Goal: Task Accomplishment & Management: Use online tool/utility

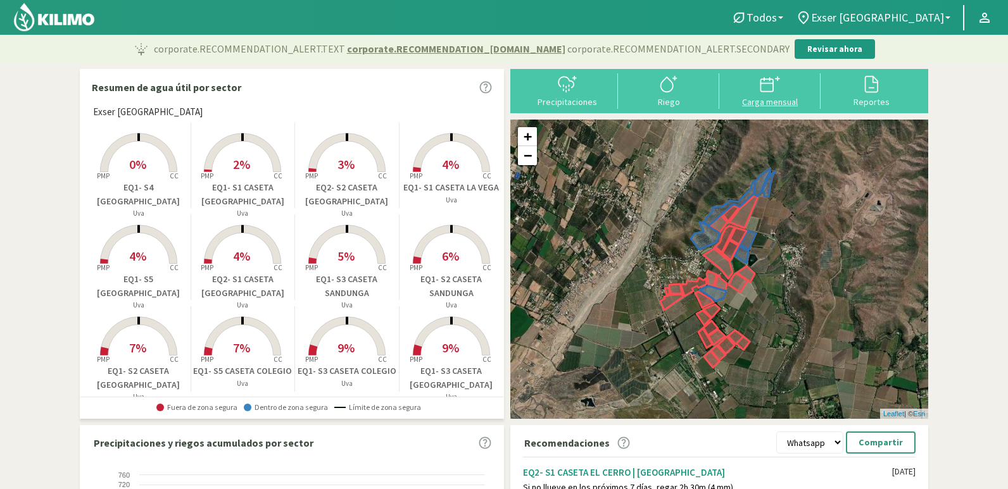
click at [761, 103] on div "Carga mensual" at bounding box center [770, 102] width 94 height 9
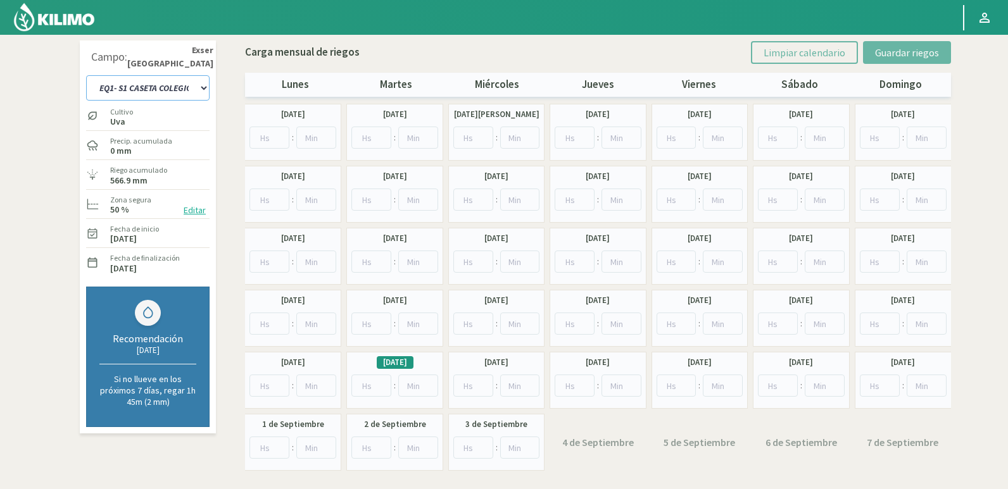
click at [199, 94] on select "EQ1- S1 CASETA COLEGIO EQ1- S1 [GEOGRAPHIC_DATA] EQ1- S1 [GEOGRAPHIC_DATA]- S1 …" at bounding box center [147, 87] width 123 height 25
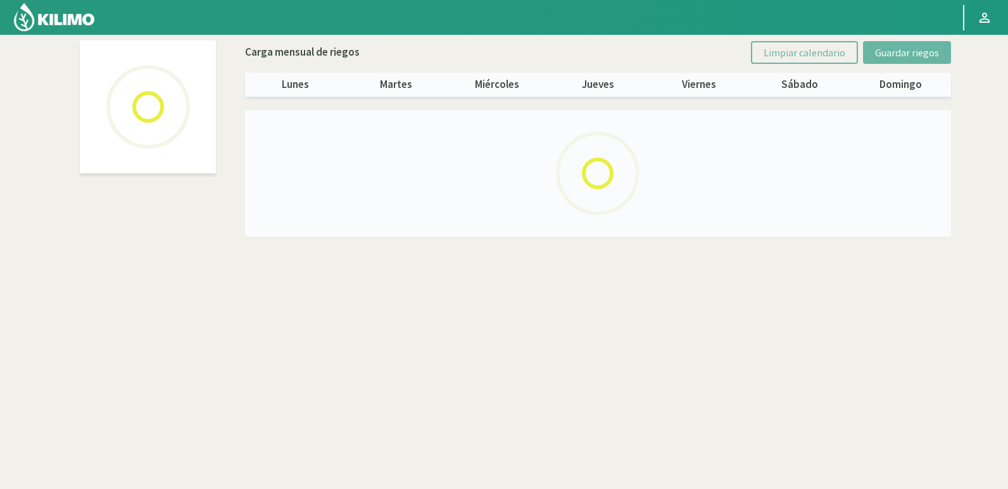
select select "10: Object"
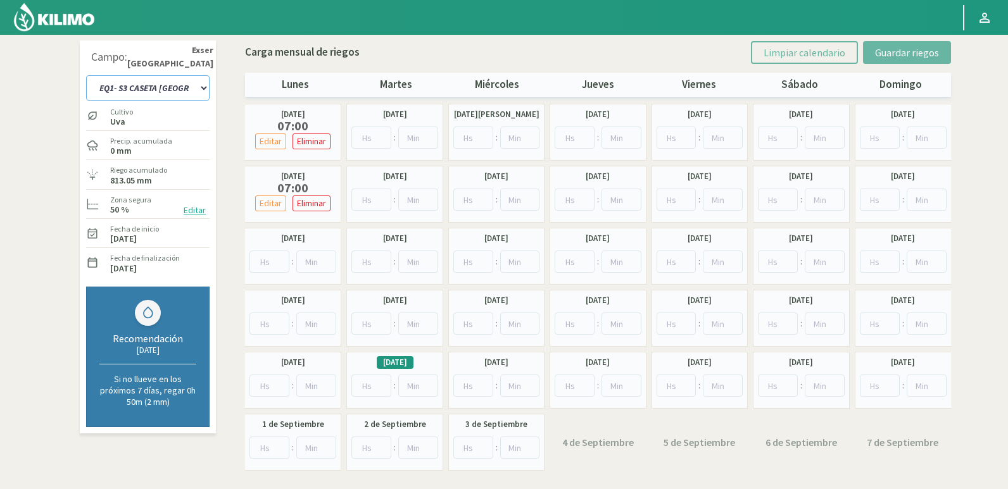
click at [203, 88] on select "EQ1- S1 CASETA COLEGIO EQ1- S1 [GEOGRAPHIC_DATA] EQ1- S1 [GEOGRAPHIC_DATA]- S1 …" at bounding box center [147, 87] width 123 height 25
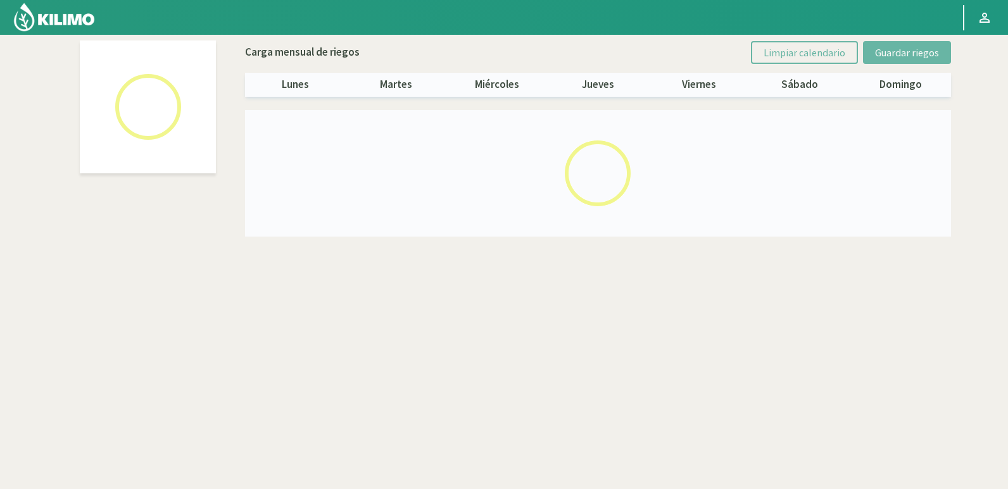
select select "24: Object"
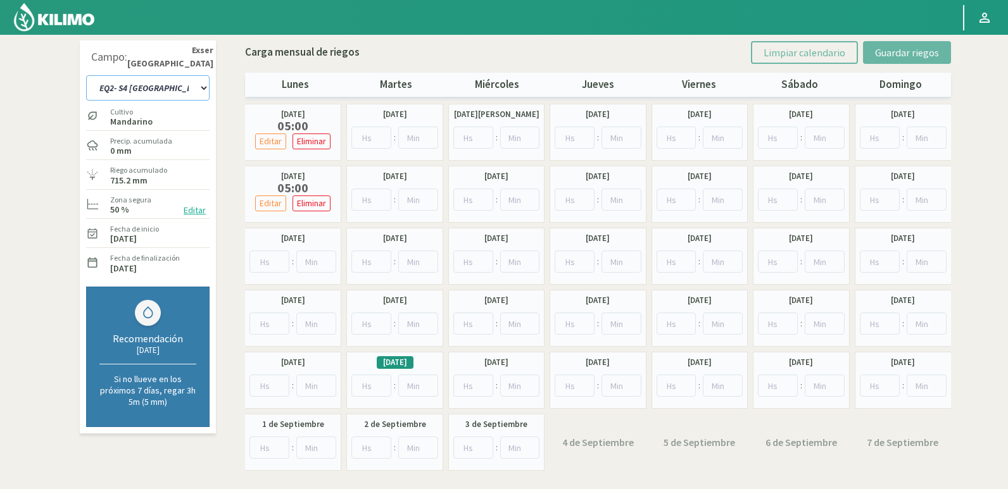
click at [192, 85] on select "EQ1- S1 CASETA COLEGIO EQ1- S1 [GEOGRAPHIC_DATA] EQ1- S1 [GEOGRAPHIC_DATA]- S1 …" at bounding box center [147, 87] width 123 height 25
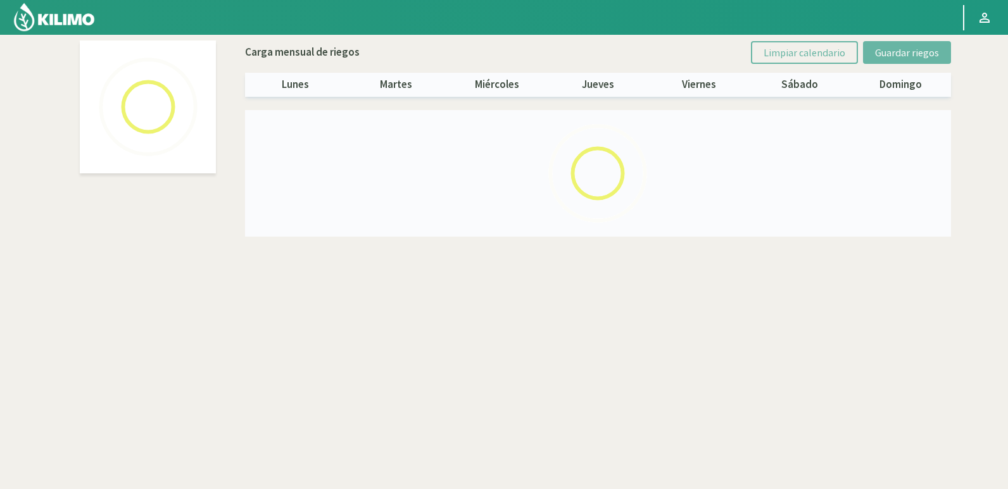
select select "22: Object"
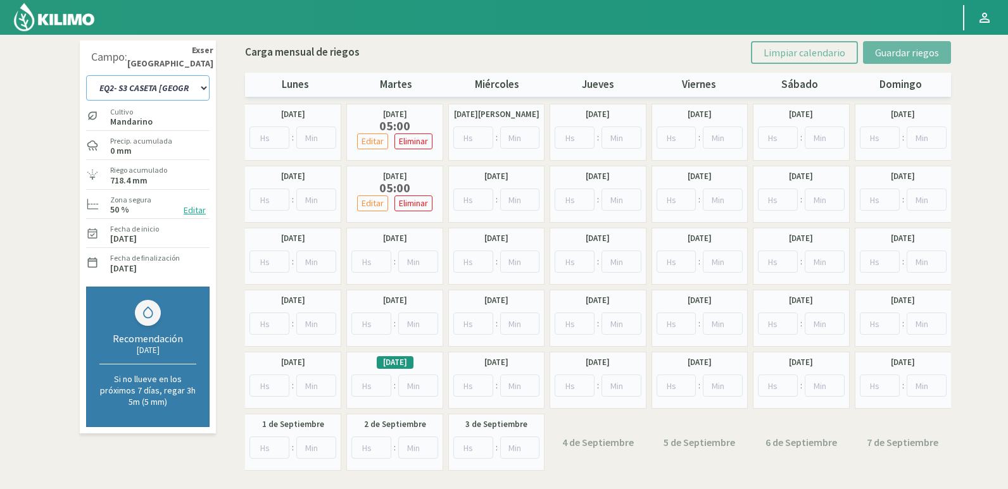
click at [194, 85] on select "EQ1- S1 CASETA COLEGIO EQ1- S1 [GEOGRAPHIC_DATA] EQ1- S1 [GEOGRAPHIC_DATA]- S1 …" at bounding box center [147, 87] width 123 height 25
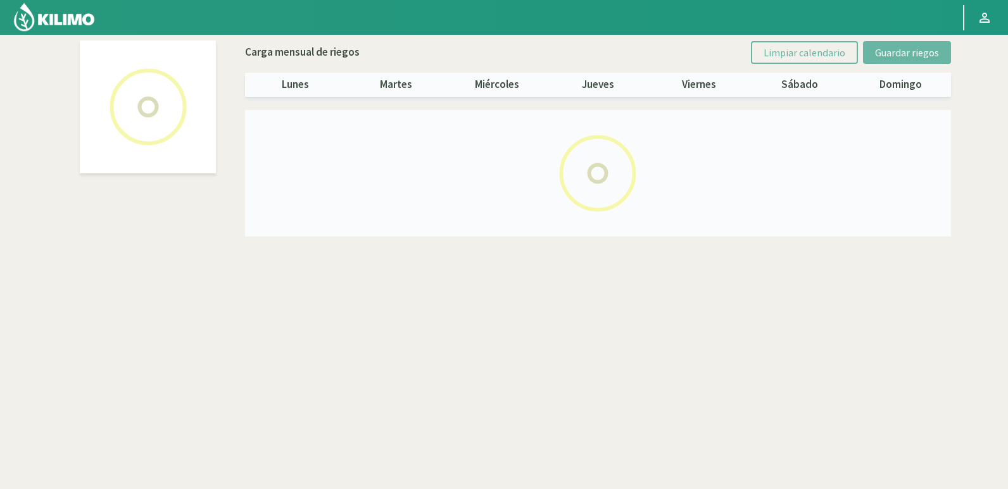
select select "10: Object"
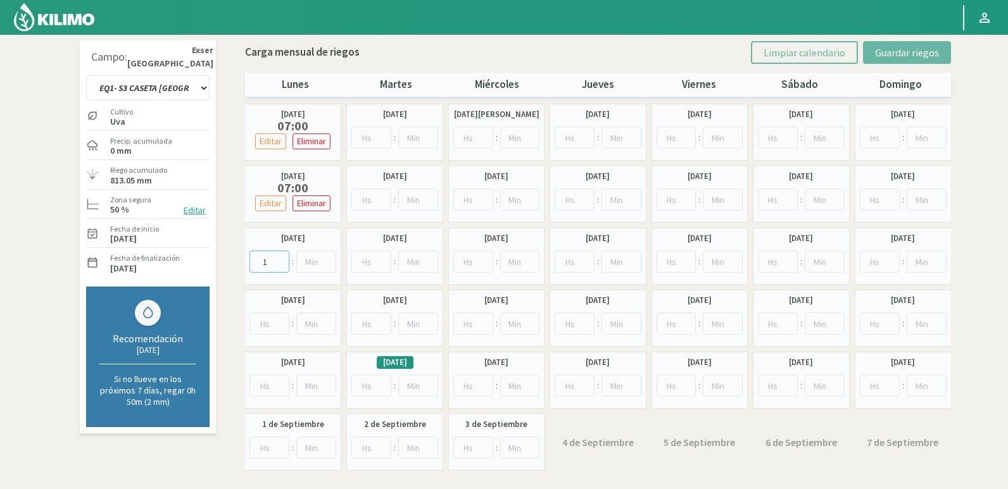
click at [280, 256] on input "1" at bounding box center [269, 262] width 40 height 22
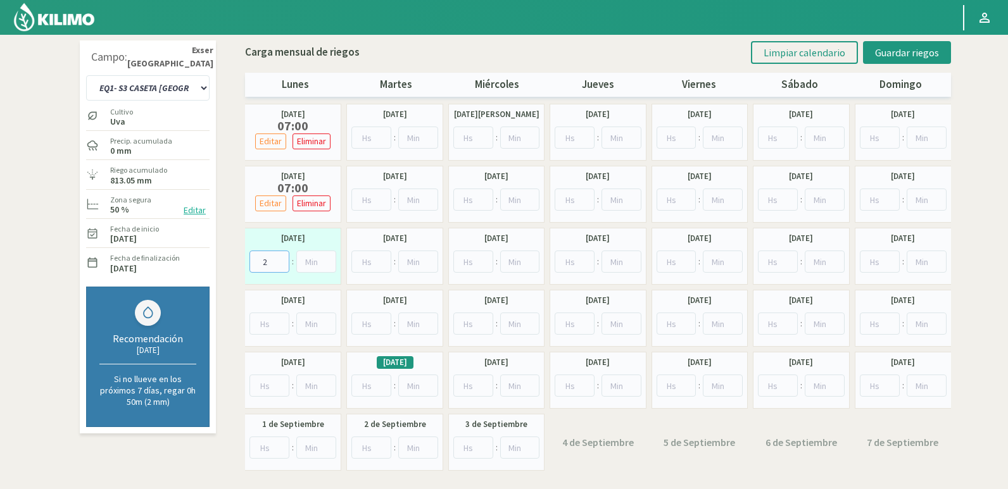
click at [280, 256] on input "2" at bounding box center [269, 262] width 40 height 22
click at [280, 256] on input "3" at bounding box center [269, 262] width 40 height 22
click at [280, 256] on input "4" at bounding box center [269, 262] width 40 height 22
type input "5"
click at [280, 256] on input "5" at bounding box center [269, 262] width 40 height 22
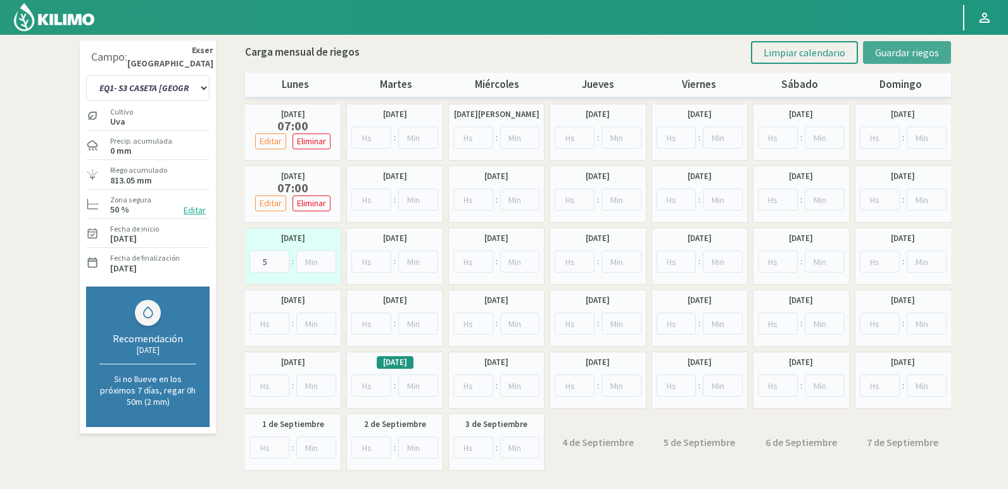
click at [919, 54] on span "Guardar riegos" at bounding box center [907, 52] width 64 height 13
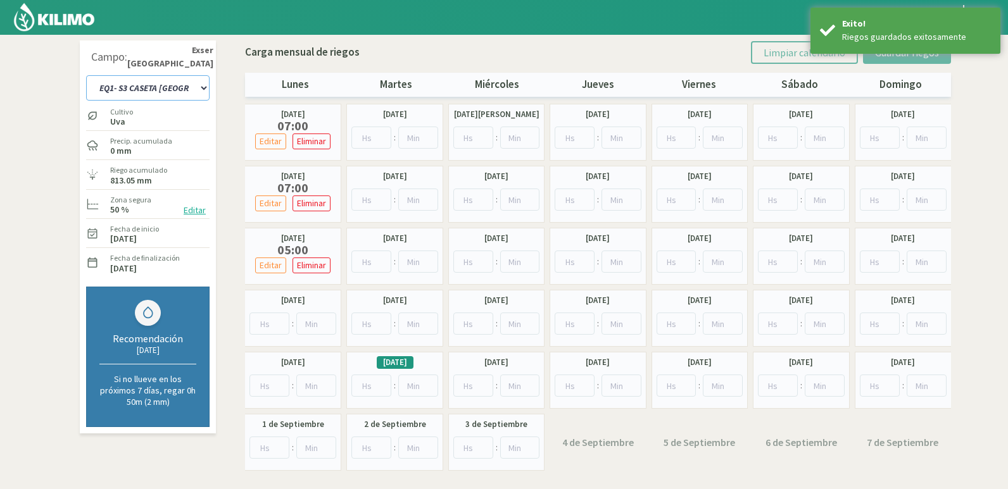
click at [174, 87] on select "EQ1- S1 CASETA COLEGIO EQ1- S1 [GEOGRAPHIC_DATA] EQ1- S1 [GEOGRAPHIC_DATA]- S1 …" at bounding box center [147, 87] width 123 height 25
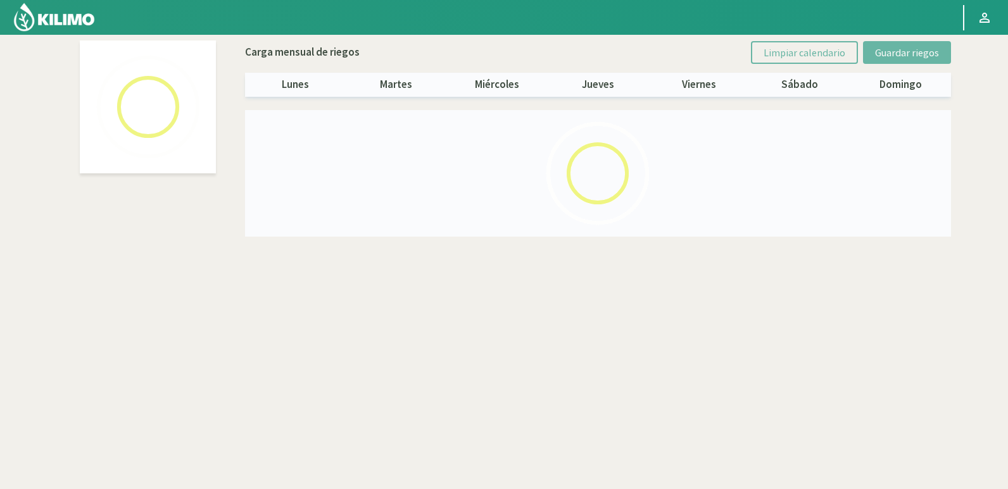
select select "24: Object"
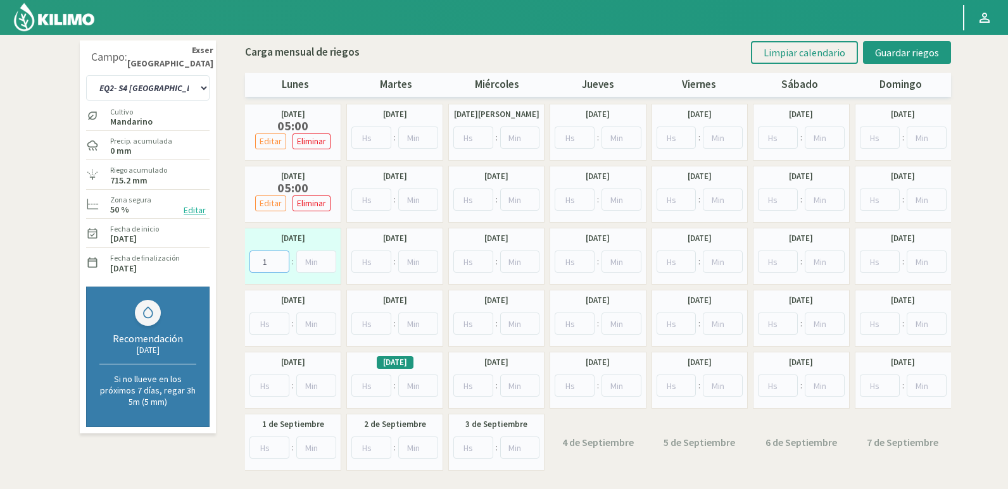
click at [279, 258] on input "1" at bounding box center [269, 262] width 40 height 22
click at [279, 258] on input "2" at bounding box center [269, 262] width 40 height 22
click at [279, 258] on input "3" at bounding box center [269, 262] width 40 height 22
click at [279, 258] on input "4" at bounding box center [269, 262] width 40 height 22
type input "5"
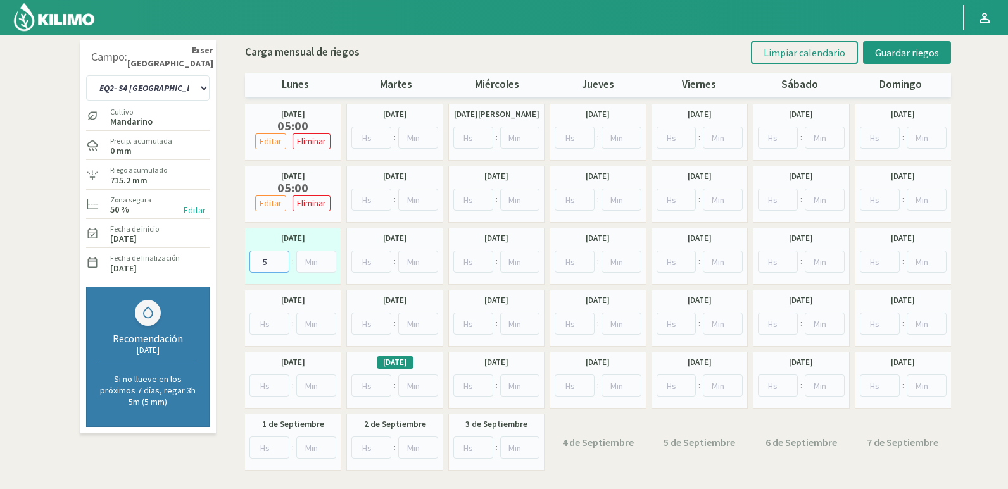
click at [279, 258] on input "5" at bounding box center [269, 262] width 40 height 22
click at [903, 49] on span "Guardar riegos" at bounding box center [907, 52] width 64 height 13
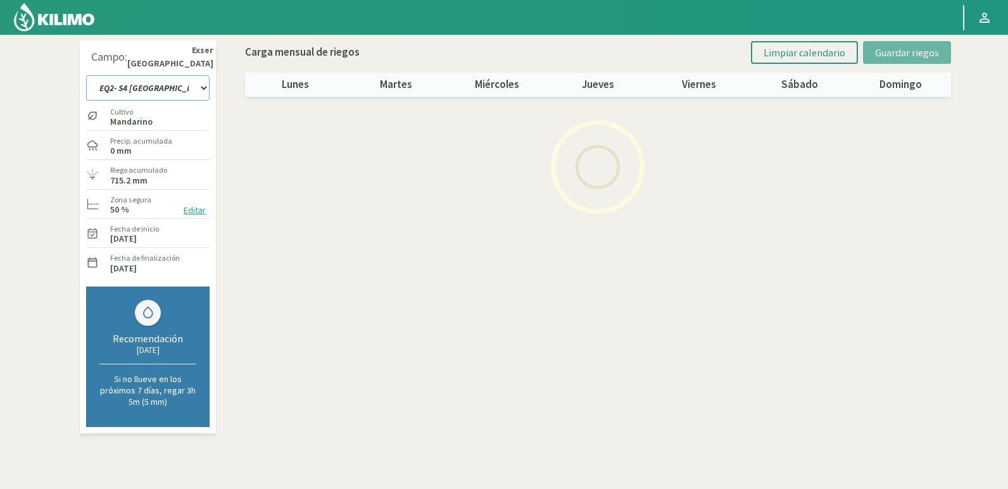
click at [191, 85] on select "EQ1- S1 CASETA COLEGIO EQ1- S1 [GEOGRAPHIC_DATA] EQ1- S1 [GEOGRAPHIC_DATA]- S1 …" at bounding box center [147, 87] width 123 height 25
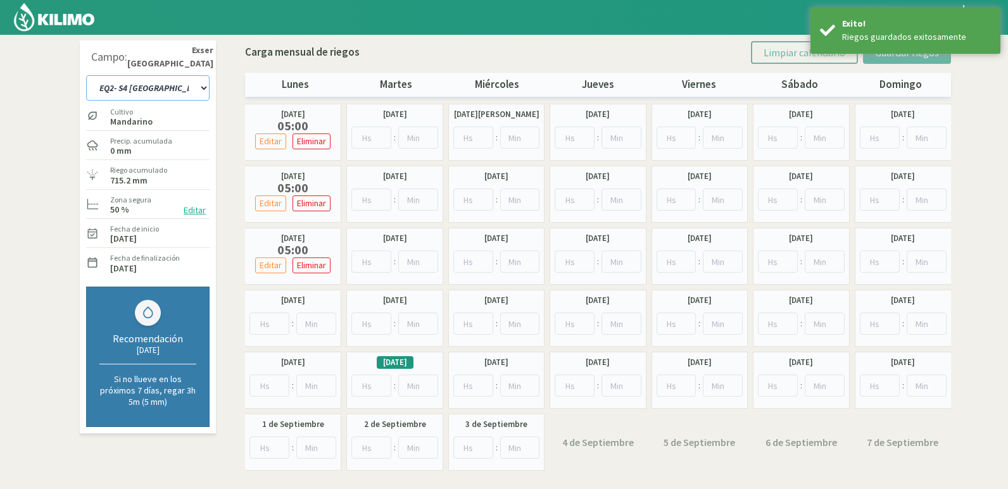
click at [197, 87] on select "EQ1- S1 CASETA COLEGIO EQ1- S1 [GEOGRAPHIC_DATA] EQ1- S1 [GEOGRAPHIC_DATA]- S1 …" at bounding box center [147, 87] width 123 height 25
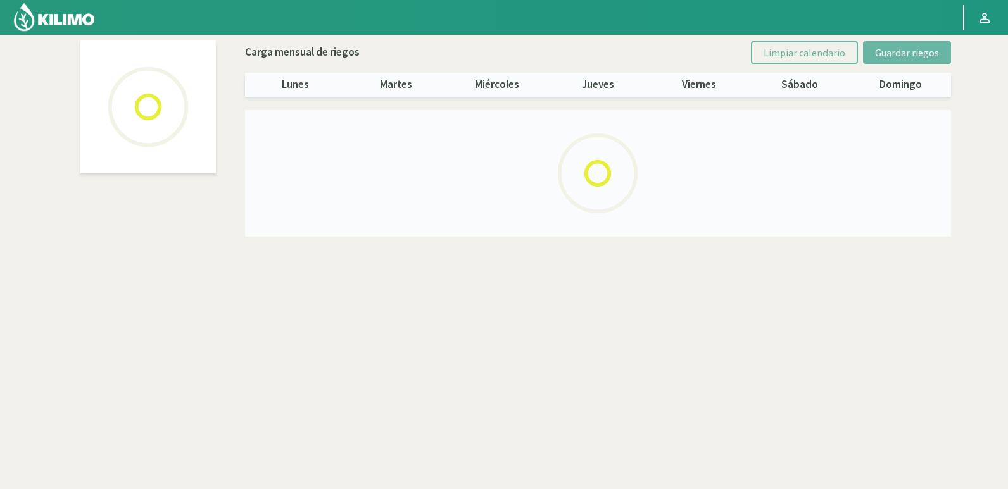
select select "10: Object"
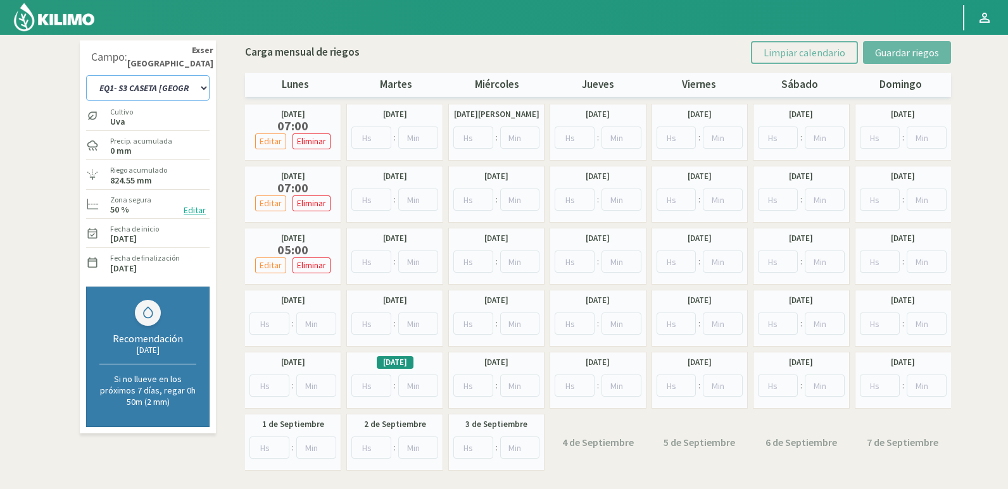
click at [204, 84] on select "EQ1- S1 CASETA COLEGIO EQ1- S1 [GEOGRAPHIC_DATA] EQ1- S1 [GEOGRAPHIC_DATA]- S1 …" at bounding box center [147, 87] width 123 height 25
click at [345, 241] on div "[DATE] 07:00 Editar Eliminar Borrar Riego × ¿Desea eliminar el siguiente riego?…" at bounding box center [598, 287] width 706 height 367
click at [268, 267] on p "Editar" at bounding box center [271, 265] width 22 height 15
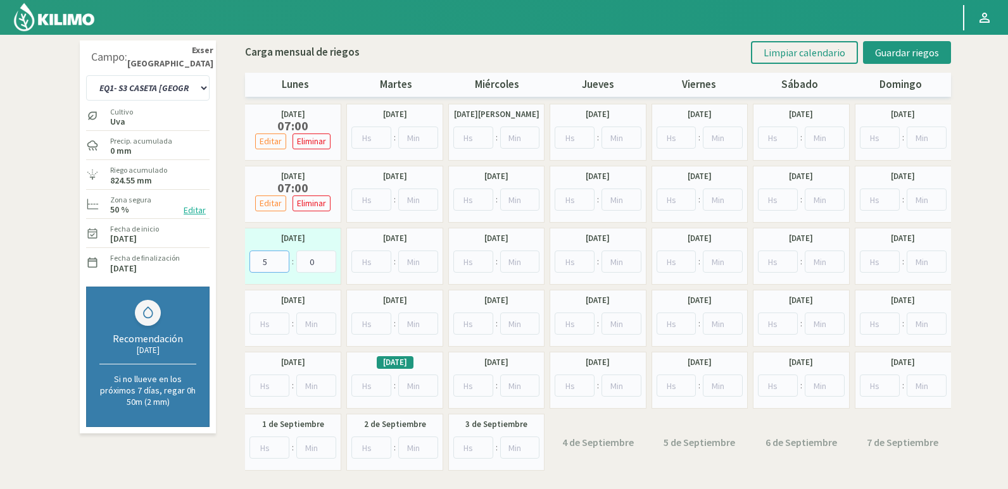
click at [282, 255] on input "5" at bounding box center [269, 262] width 40 height 22
click at [280, 258] on input "6" at bounding box center [269, 262] width 40 height 22
type input "7"
click at [280, 258] on input "7" at bounding box center [269, 262] width 40 height 22
click at [879, 52] on span "Guardar riegos" at bounding box center [907, 52] width 64 height 13
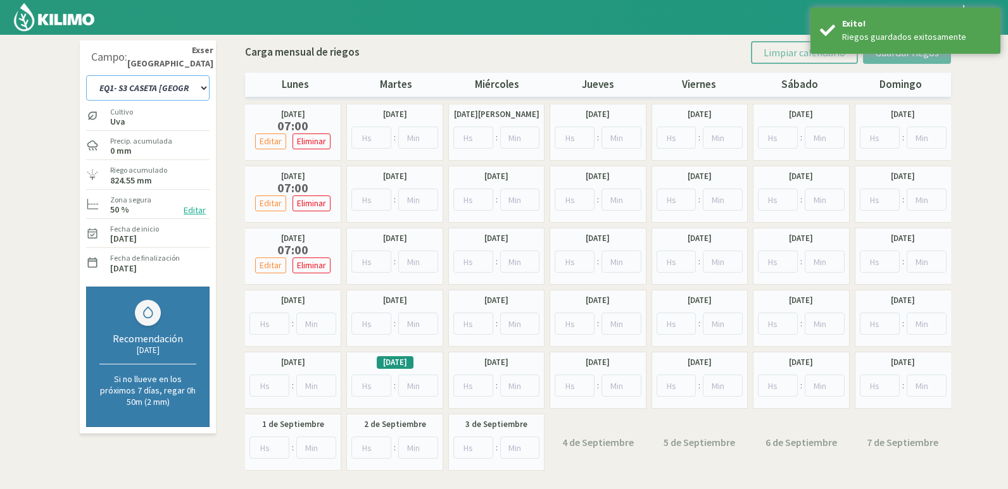
click at [202, 85] on select "EQ1- S1 CASETA COLEGIO EQ1- S1 [GEOGRAPHIC_DATA] EQ1- S1 [GEOGRAPHIC_DATA]- S1 …" at bounding box center [147, 87] width 123 height 25
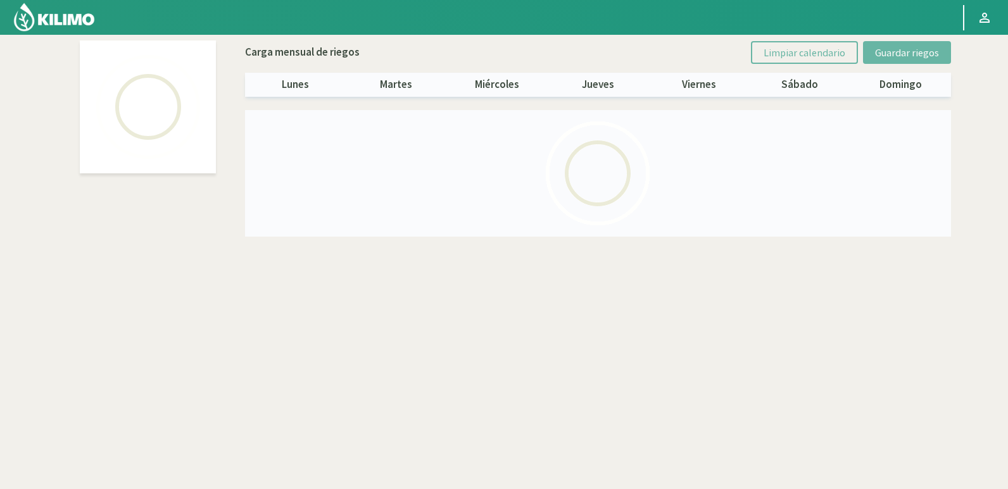
select select "22: Object"
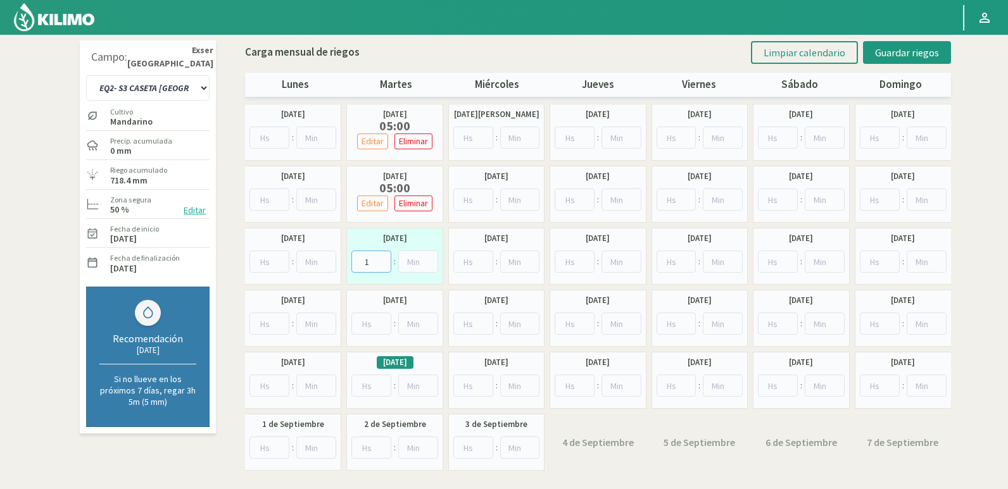
click at [381, 258] on input "1" at bounding box center [371, 262] width 40 height 22
click at [381, 258] on input "2" at bounding box center [371, 262] width 40 height 22
click at [381, 258] on input "3" at bounding box center [371, 262] width 40 height 22
click at [381, 258] on input "4" at bounding box center [371, 262] width 40 height 22
type input "5"
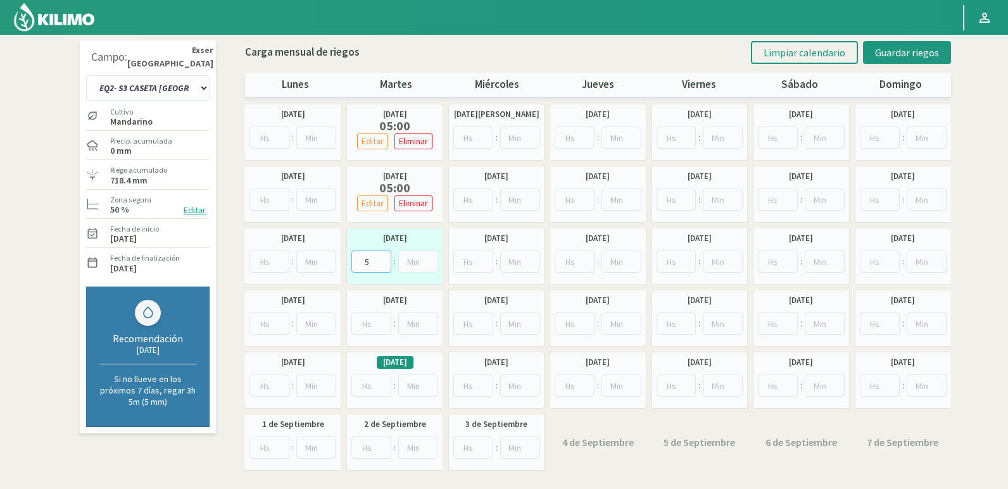
click at [381, 258] on input "5" at bounding box center [371, 262] width 40 height 22
click at [928, 52] on span "Guardar riegos" at bounding box center [907, 52] width 64 height 13
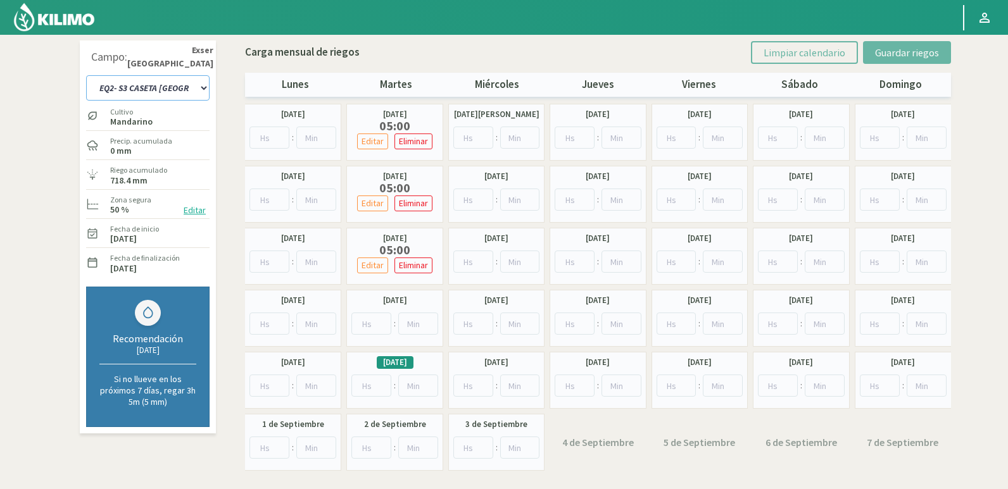
click at [196, 90] on select "EQ1- S1 CASETA COLEGIO EQ1- S1 [GEOGRAPHIC_DATA] EQ1- S1 [GEOGRAPHIC_DATA]- S1 …" at bounding box center [147, 87] width 123 height 25
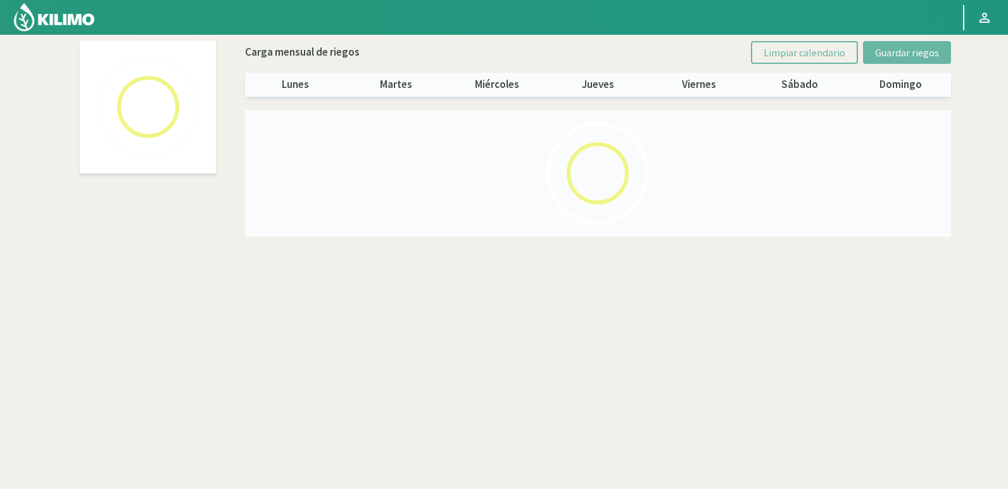
select select "20: Object"
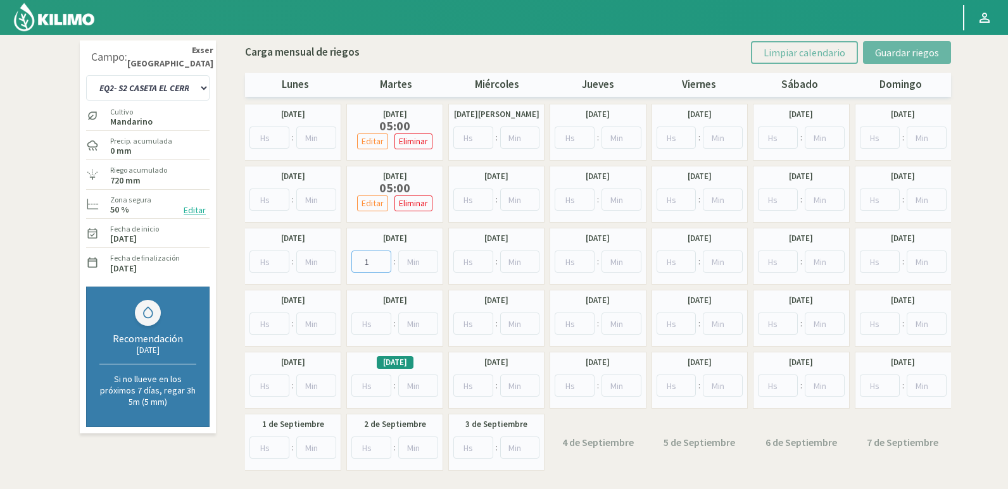
click at [384, 259] on input "1" at bounding box center [371, 262] width 40 height 22
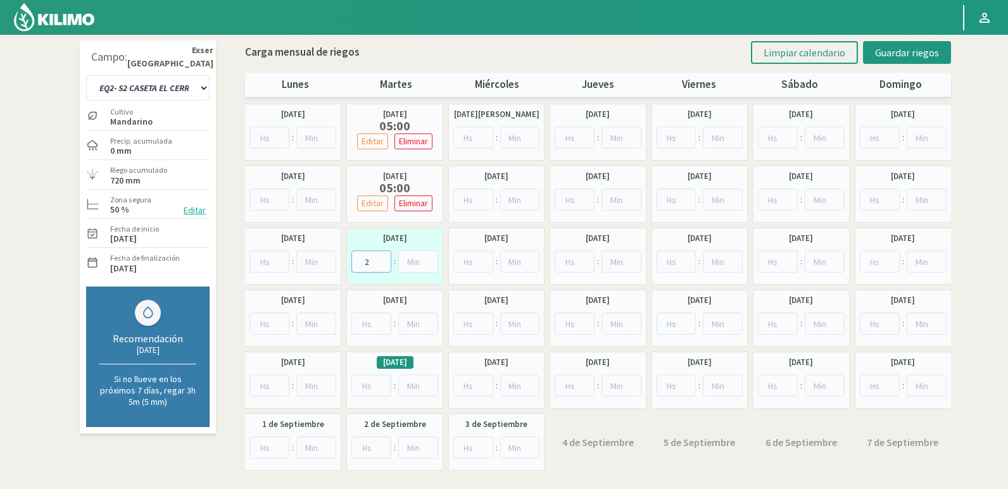
click at [384, 259] on input "2" at bounding box center [371, 262] width 40 height 22
click at [384, 259] on input "3" at bounding box center [371, 262] width 40 height 22
click at [384, 259] on input "4" at bounding box center [371, 262] width 40 height 22
type input "5"
click at [384, 257] on input "5" at bounding box center [371, 262] width 40 height 22
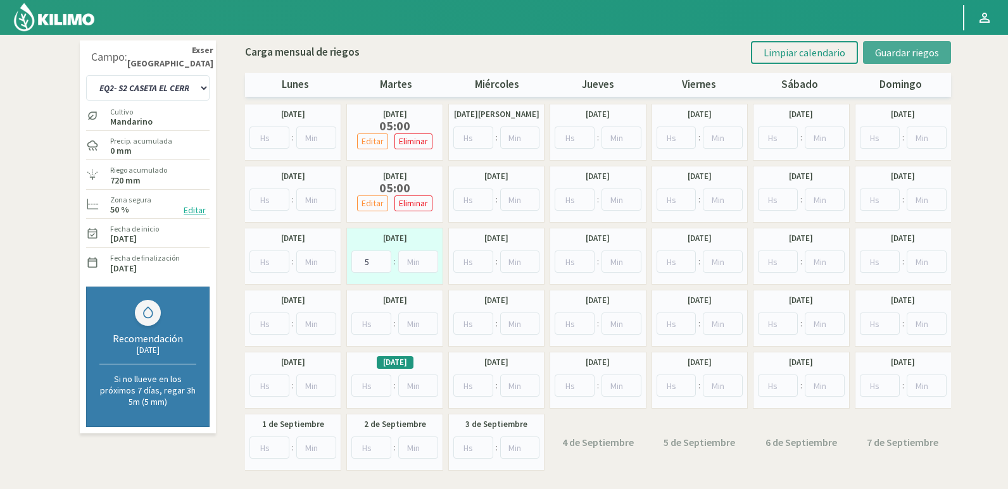
click at [902, 53] on span "Guardar riegos" at bounding box center [907, 52] width 64 height 13
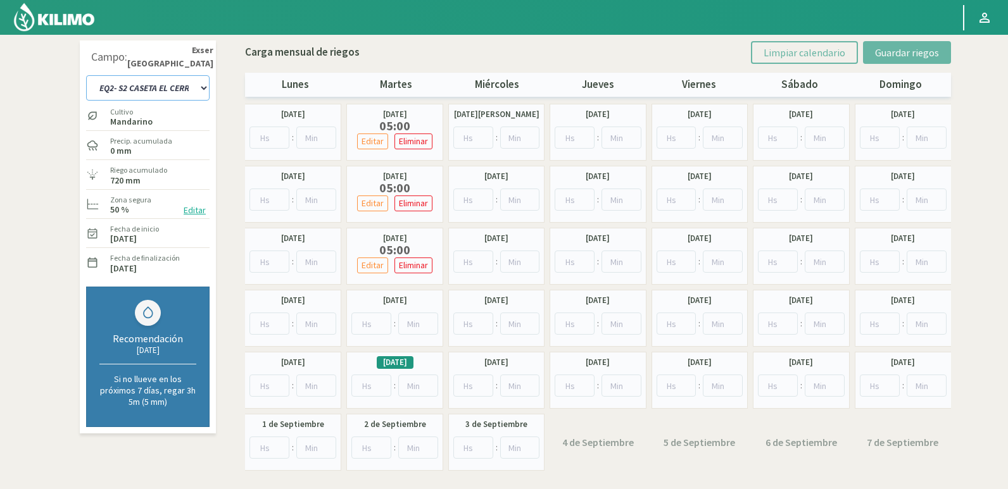
click at [201, 82] on select "EQ1- S1 CASETA COLEGIO EQ1- S1 [GEOGRAPHIC_DATA] EQ1- S1 [GEOGRAPHIC_DATA]- S1 …" at bounding box center [147, 87] width 123 height 25
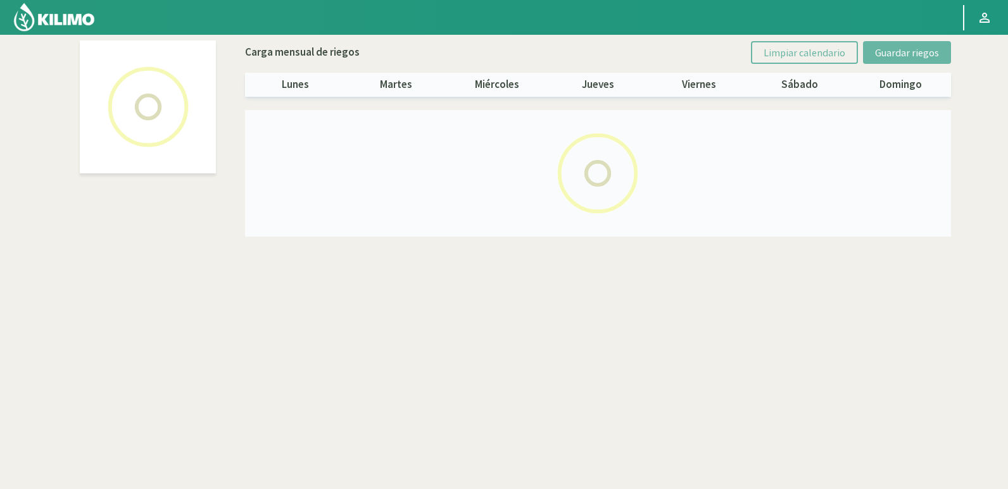
select select "18: Object"
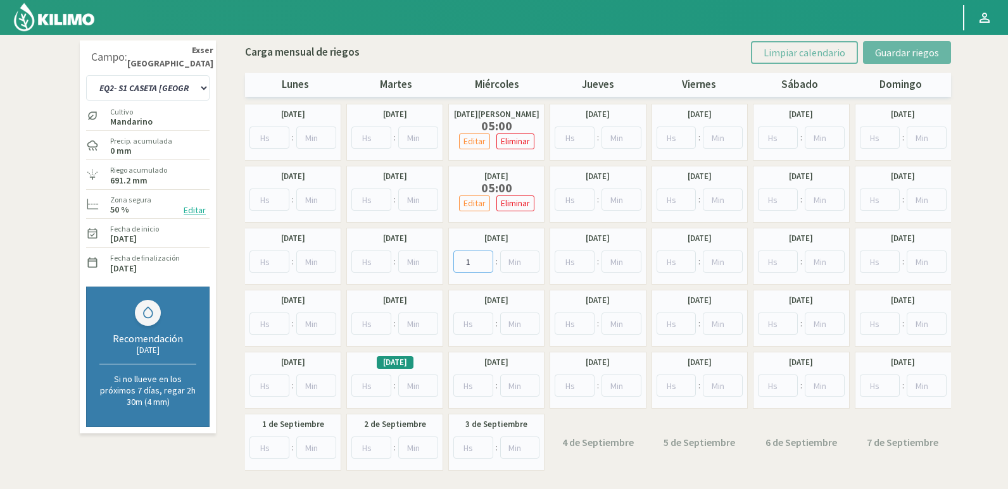
click at [484, 258] on input "1" at bounding box center [473, 262] width 40 height 22
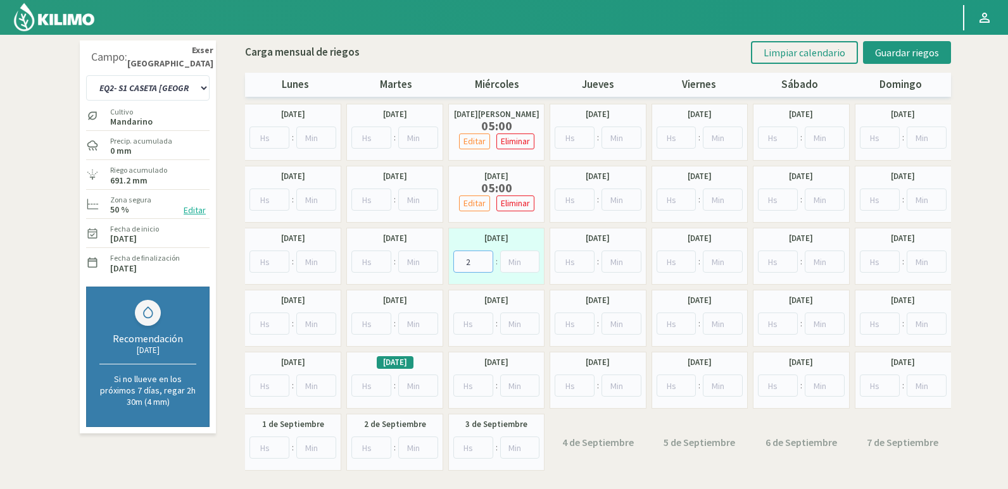
click at [484, 258] on input "2" at bounding box center [473, 262] width 40 height 22
click at [484, 258] on input "3" at bounding box center [473, 262] width 40 height 22
click at [484, 258] on input "4" at bounding box center [473, 262] width 40 height 22
type input "5"
click at [484, 258] on input "5" at bounding box center [473, 262] width 40 height 22
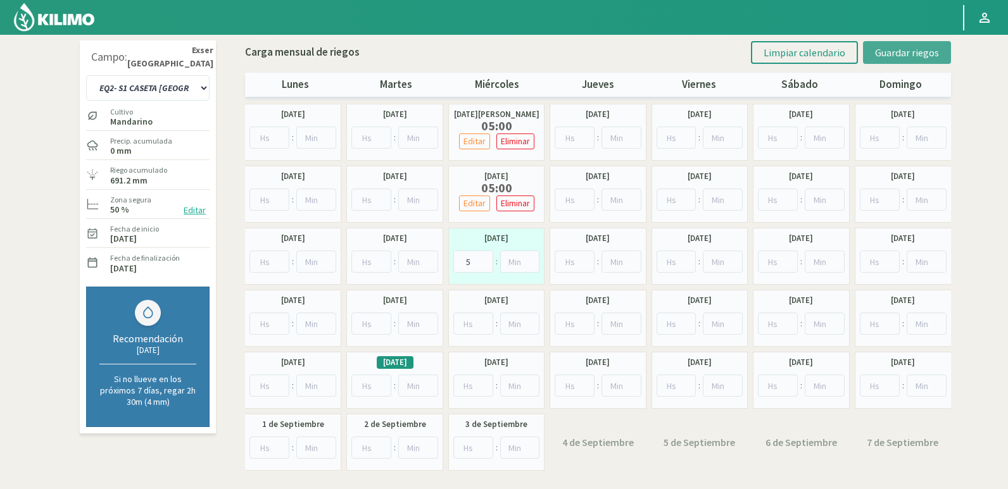
click at [888, 55] on span "Guardar riegos" at bounding box center [907, 52] width 64 height 13
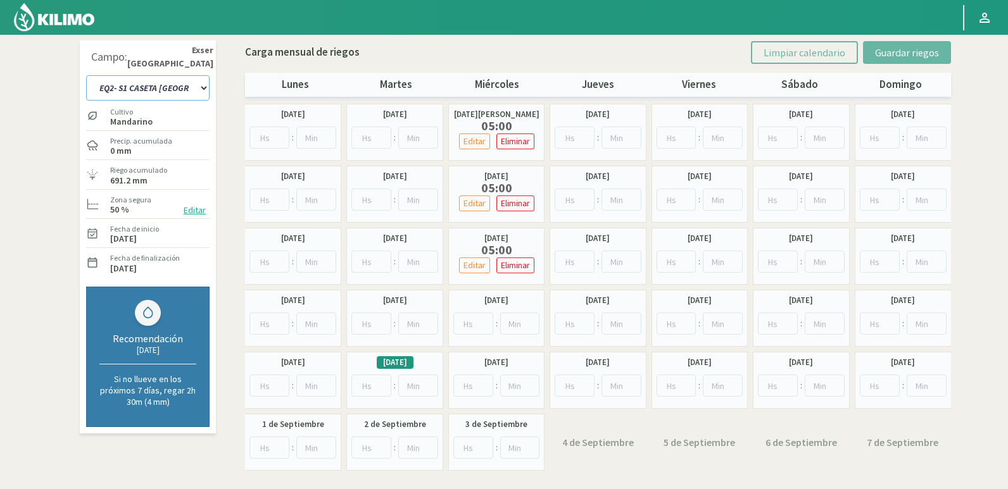
click at [195, 85] on select "EQ1- S1 CASETA COLEGIO EQ1- S1 [GEOGRAPHIC_DATA] EQ1- S1 [GEOGRAPHIC_DATA]- S1 …" at bounding box center [147, 87] width 123 height 25
click at [178, 85] on select "EQ1- S1 CASETA COLEGIO EQ1- S1 [GEOGRAPHIC_DATA] EQ1- S1 [GEOGRAPHIC_DATA]- S1 …" at bounding box center [147, 87] width 123 height 25
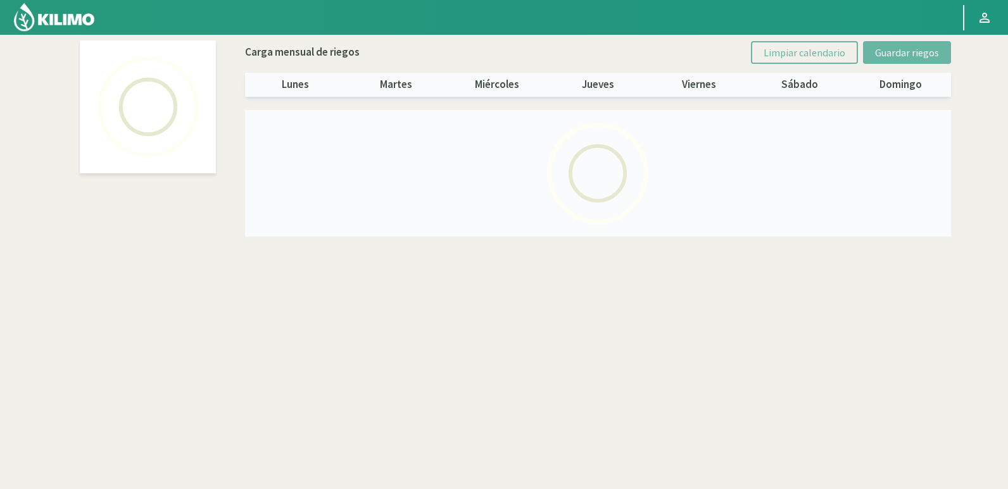
select select "4: Object"
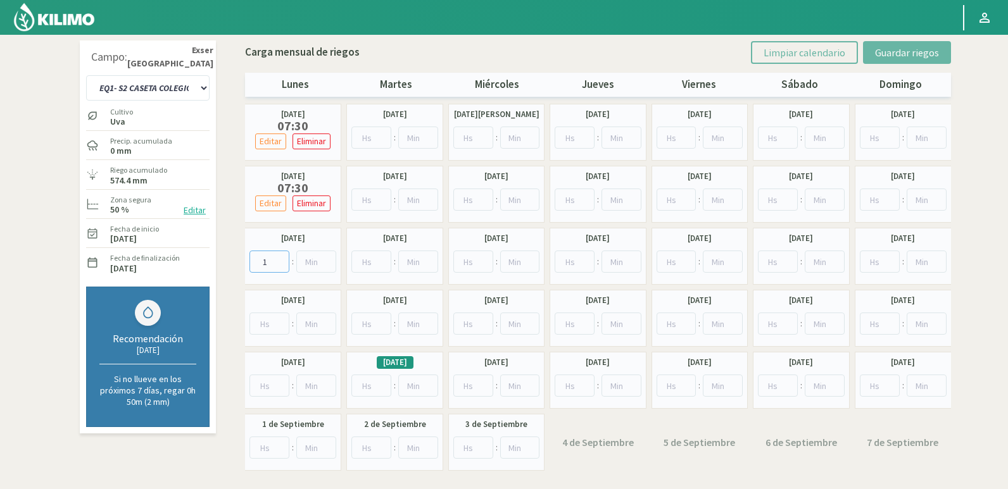
click at [280, 260] on input "1" at bounding box center [269, 262] width 40 height 22
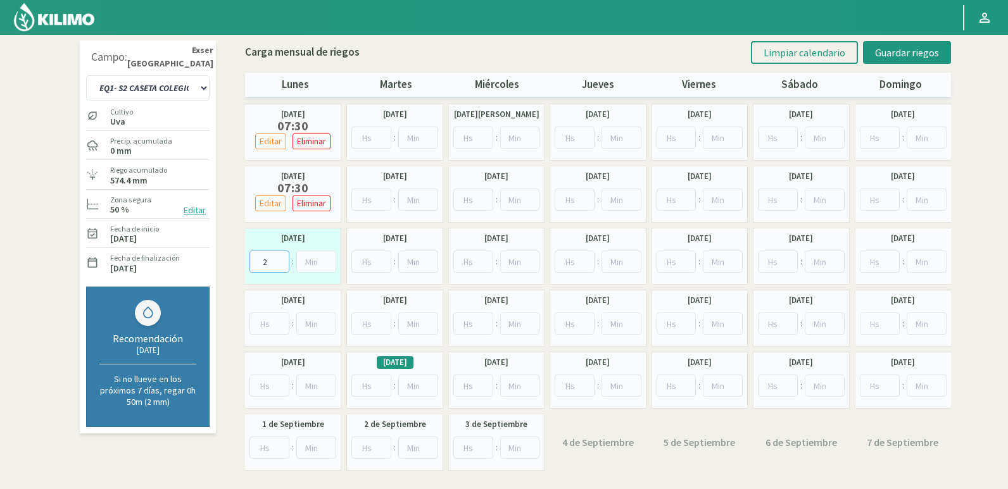
click at [280, 260] on input "2" at bounding box center [269, 262] width 40 height 22
click at [280, 260] on input "4" at bounding box center [269, 262] width 40 height 22
click at [280, 260] on input "5" at bounding box center [269, 262] width 40 height 22
click at [280, 260] on input "6" at bounding box center [269, 262] width 40 height 22
type input "7"
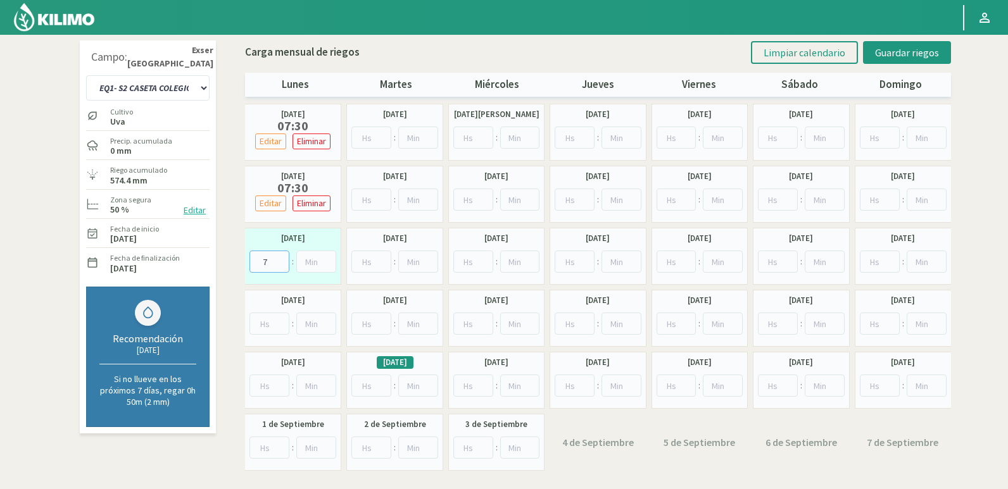
click at [280, 260] on input "7" at bounding box center [269, 262] width 40 height 22
type input "30"
click at [329, 257] on input "30" at bounding box center [316, 262] width 40 height 22
click at [934, 60] on button "Guardar riegos" at bounding box center [907, 52] width 88 height 23
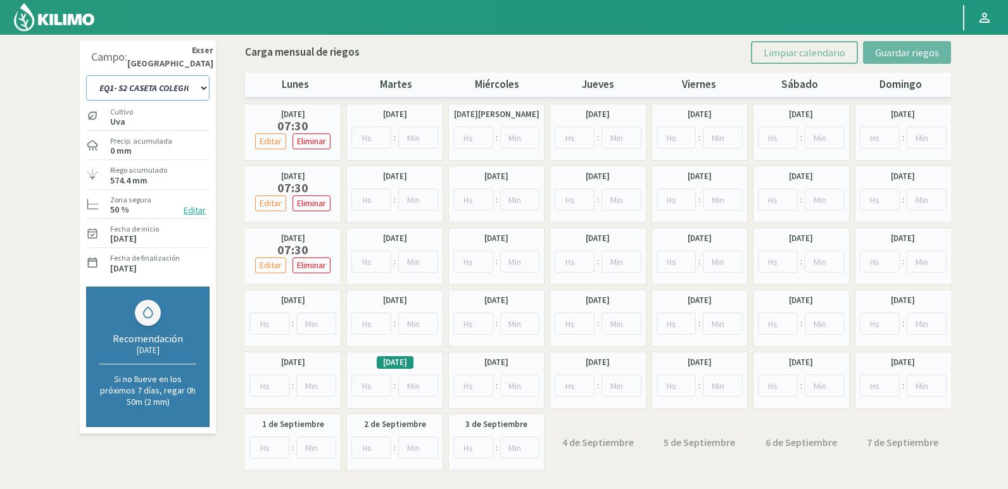
click at [196, 85] on select "EQ1- S1 CASETA COLEGIO EQ1- S1 [GEOGRAPHIC_DATA] EQ1- S1 [GEOGRAPHIC_DATA]- S1 …" at bounding box center [147, 87] width 123 height 25
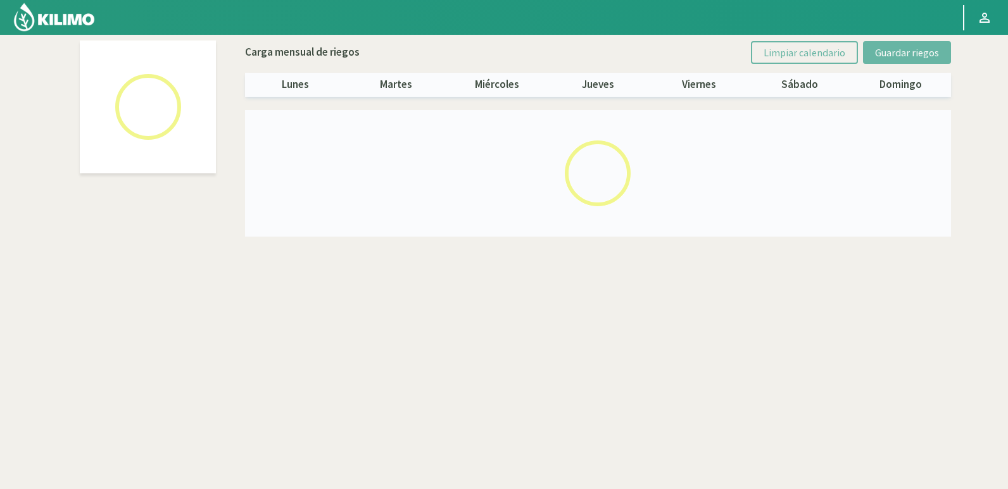
select select "23: Object"
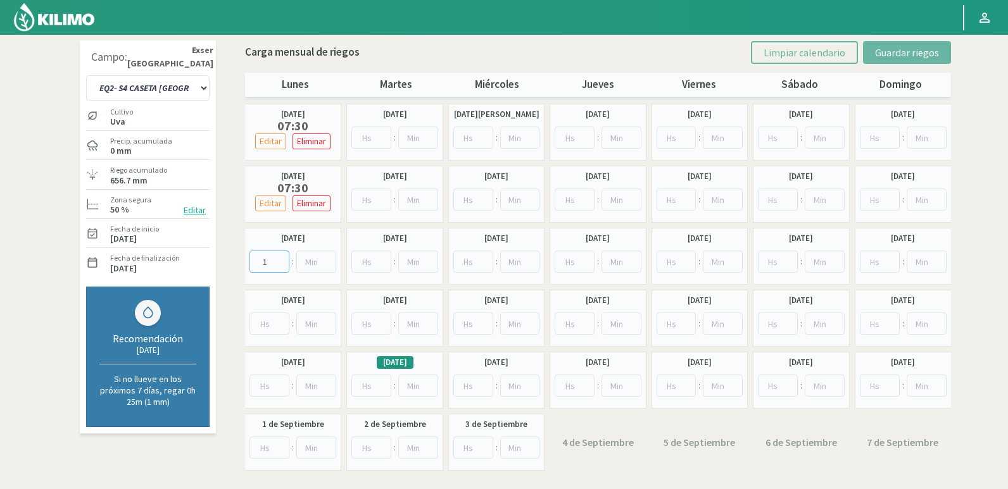
click at [281, 256] on input "1" at bounding box center [269, 262] width 40 height 22
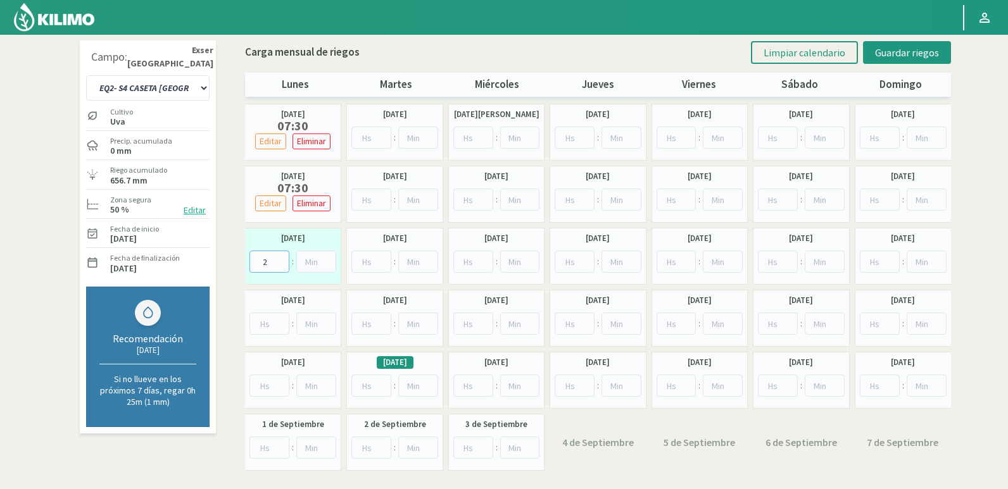
click at [281, 256] on input "2" at bounding box center [269, 262] width 40 height 22
click at [281, 256] on input "3" at bounding box center [269, 262] width 40 height 22
click at [281, 256] on input "4" at bounding box center [269, 262] width 40 height 22
click at [281, 256] on input "5" at bounding box center [269, 262] width 40 height 22
click at [281, 256] on input "6" at bounding box center [269, 262] width 40 height 22
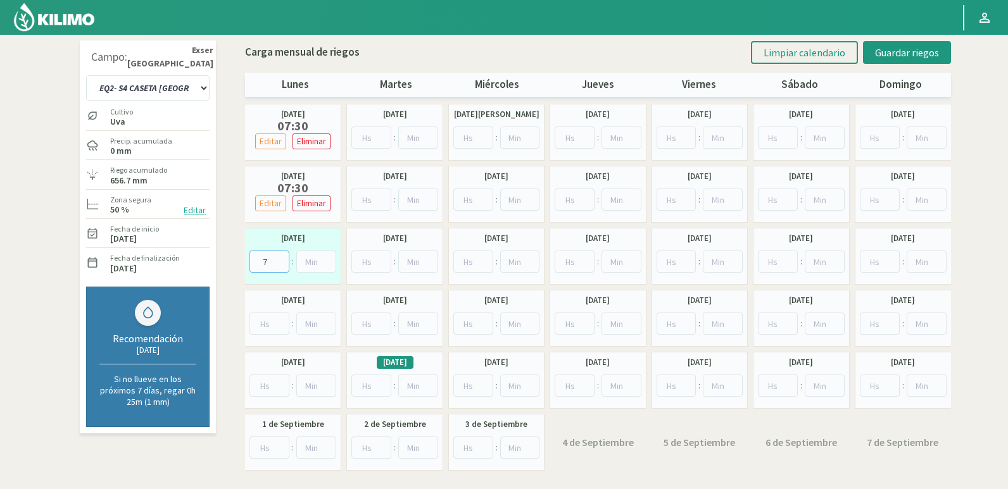
type input "7"
click at [281, 256] on input "7" at bounding box center [269, 262] width 40 height 22
click at [325, 259] on input "31" at bounding box center [316, 262] width 40 height 22
type input "30"
click at [328, 265] on input "30" at bounding box center [316, 262] width 40 height 22
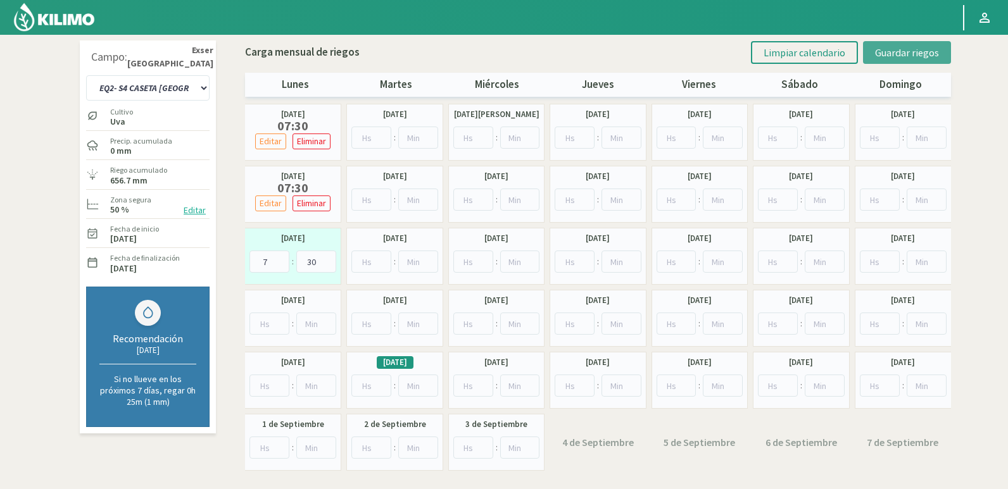
click at [900, 58] on span "Guardar riegos" at bounding box center [907, 52] width 64 height 13
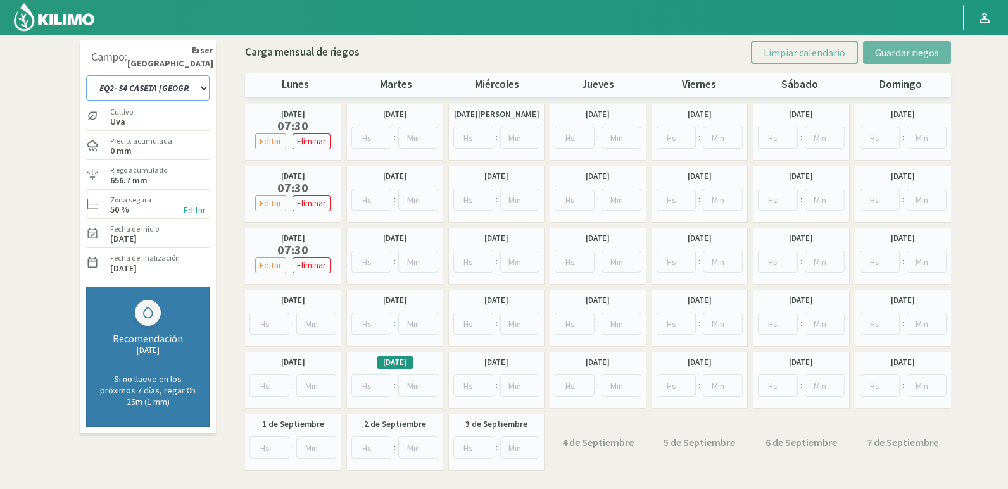
click at [201, 91] on select "EQ1- S1 CASETA COLEGIO EQ1- S1 [GEOGRAPHIC_DATA] EQ1- S1 [GEOGRAPHIC_DATA]- S1 …" at bounding box center [147, 87] width 123 height 25
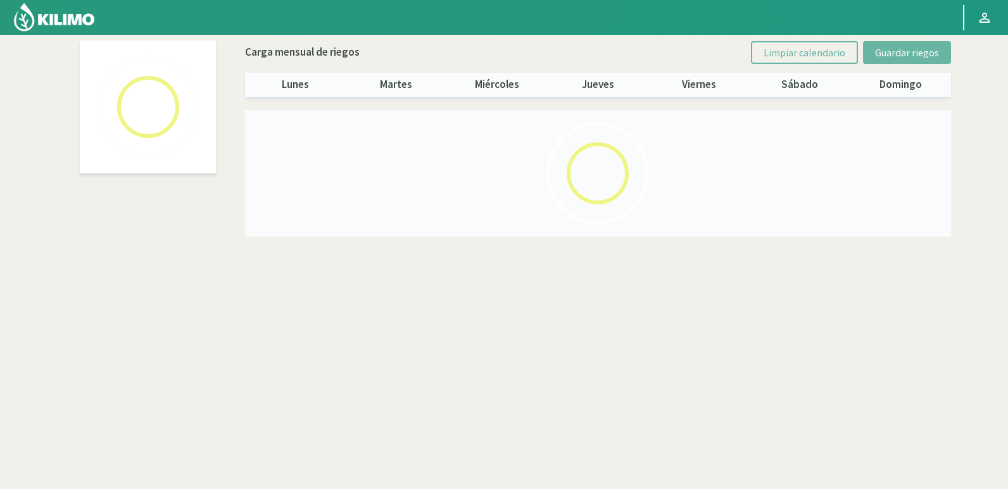
select select "10: Object"
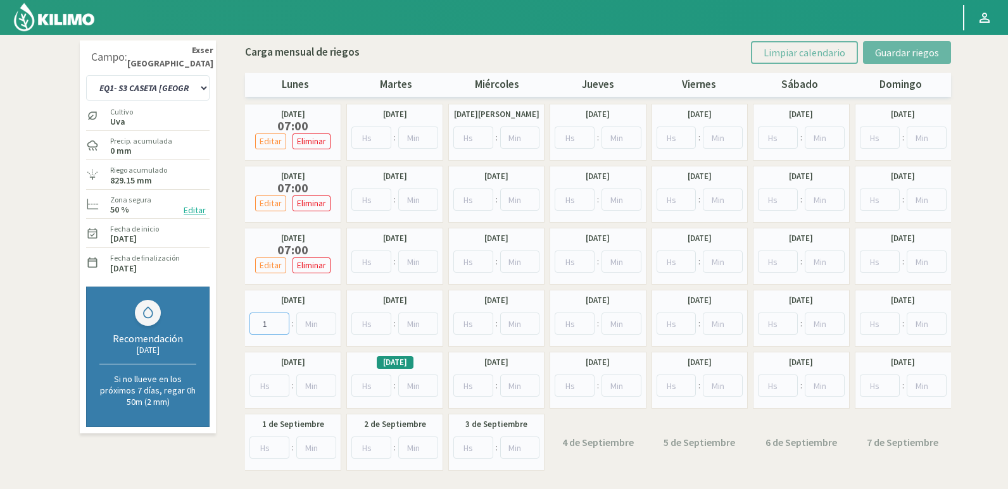
click at [284, 319] on input "1" at bounding box center [269, 324] width 40 height 22
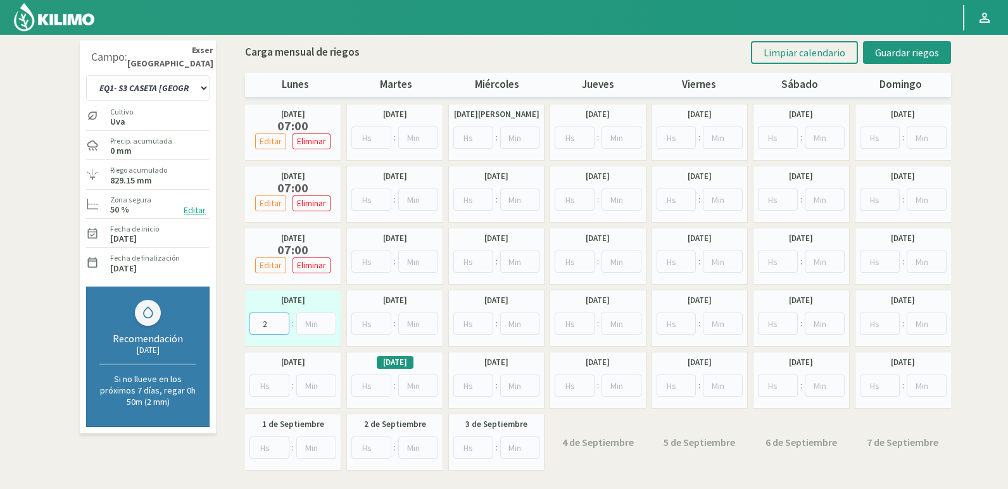
click at [284, 319] on input "2" at bounding box center [269, 324] width 40 height 22
click at [284, 319] on input "3" at bounding box center [269, 324] width 40 height 22
click at [284, 319] on input "4" at bounding box center [269, 324] width 40 height 22
click at [284, 319] on input "5" at bounding box center [269, 324] width 40 height 22
click at [284, 319] on input "6" at bounding box center [269, 324] width 40 height 22
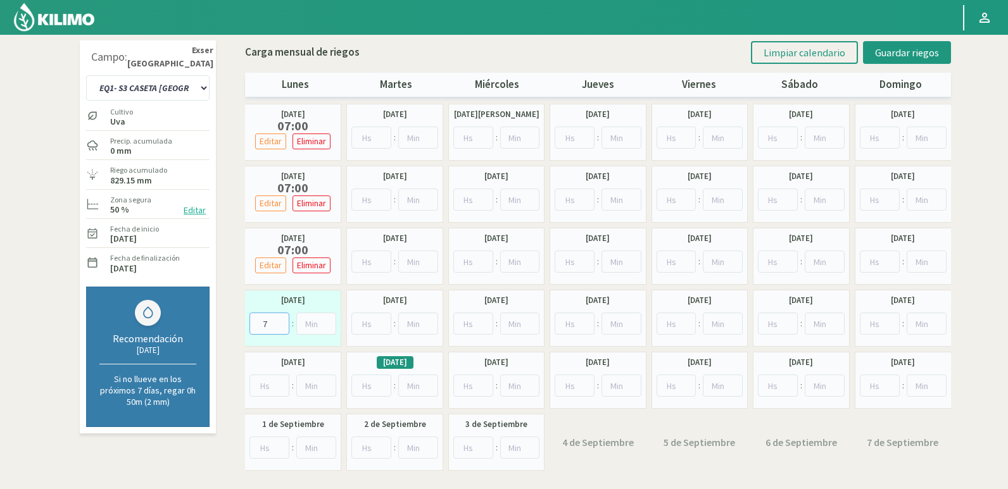
type input "7"
click at [284, 319] on input "7" at bounding box center [269, 324] width 40 height 22
click at [902, 59] on button "Guardar riegos" at bounding box center [907, 52] width 88 height 23
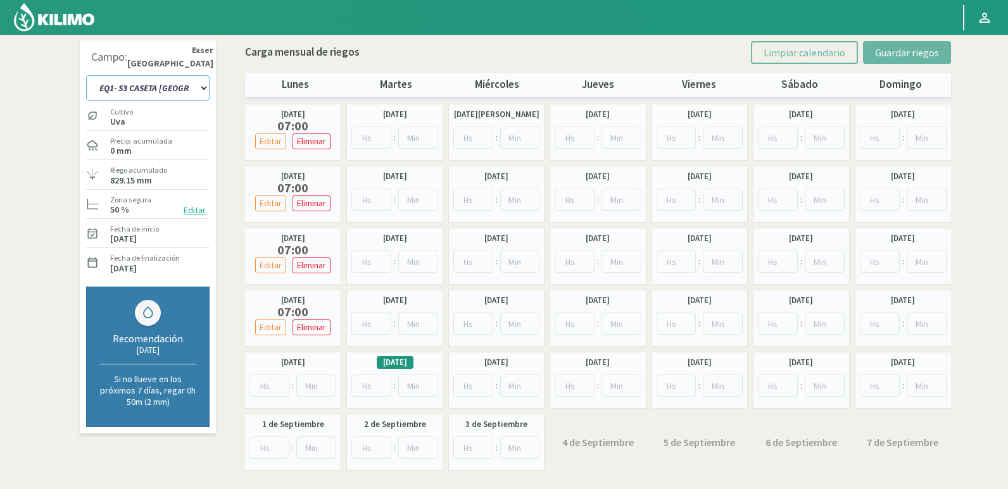
click at [195, 89] on select "EQ1- S1 CASETA COLEGIO EQ1- S1 [GEOGRAPHIC_DATA] EQ1- S1 [GEOGRAPHIC_DATA]- S1 …" at bounding box center [147, 87] width 123 height 25
click at [200, 88] on select "EQ1- S1 CASETA COLEGIO EQ1- S1 [GEOGRAPHIC_DATA] EQ1- S1 [GEOGRAPHIC_DATA]- S1 …" at bounding box center [147, 87] width 123 height 25
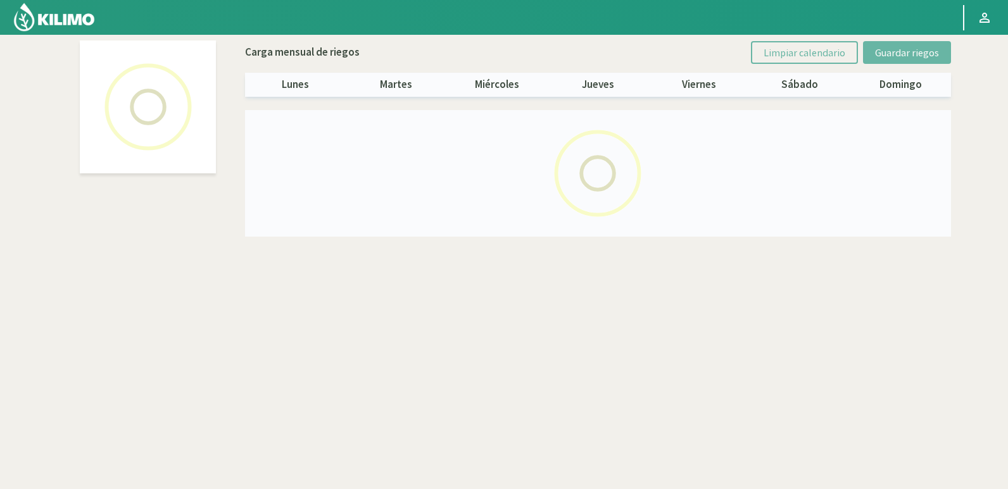
select select "24: Object"
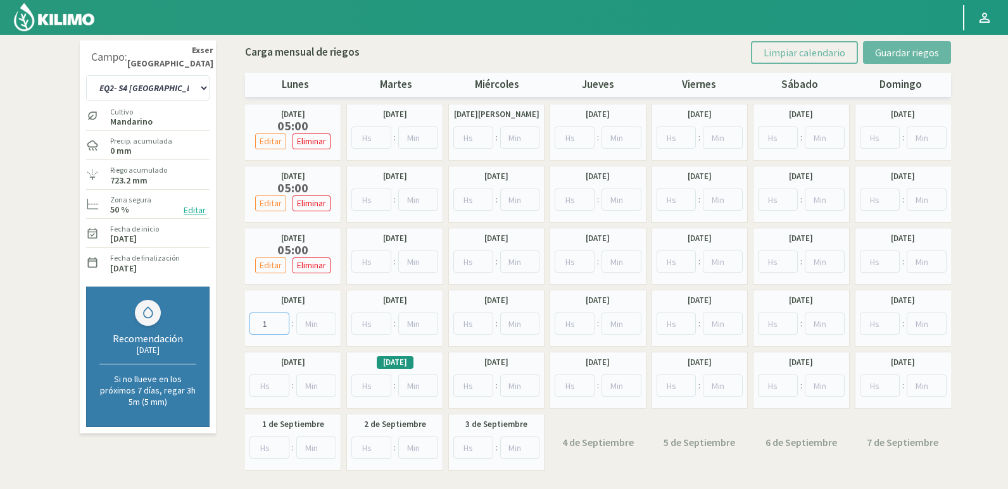
click at [282, 322] on input "1" at bounding box center [269, 324] width 40 height 22
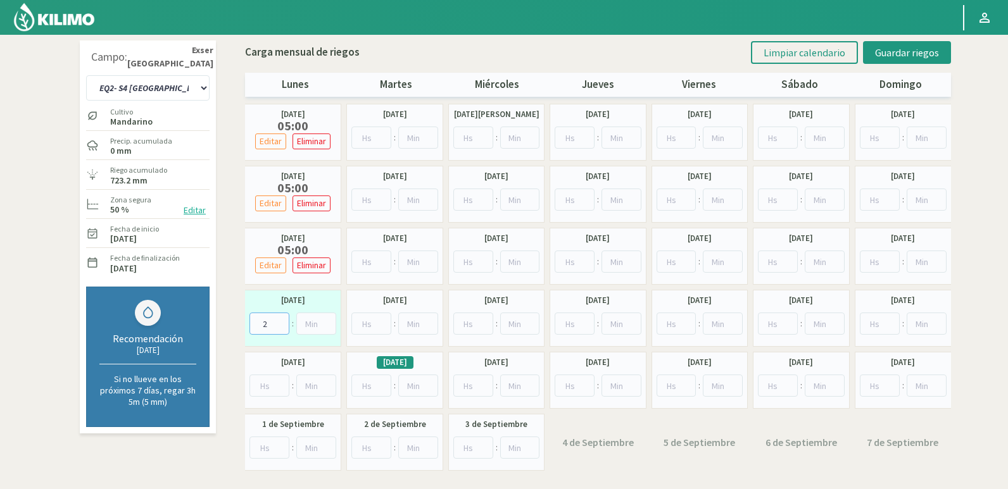
click at [282, 322] on input "2" at bounding box center [269, 324] width 40 height 22
click at [282, 322] on input "3" at bounding box center [269, 324] width 40 height 22
click at [282, 322] on input "4" at bounding box center [269, 324] width 40 height 22
type input "5"
click at [281, 322] on input "5" at bounding box center [269, 324] width 40 height 22
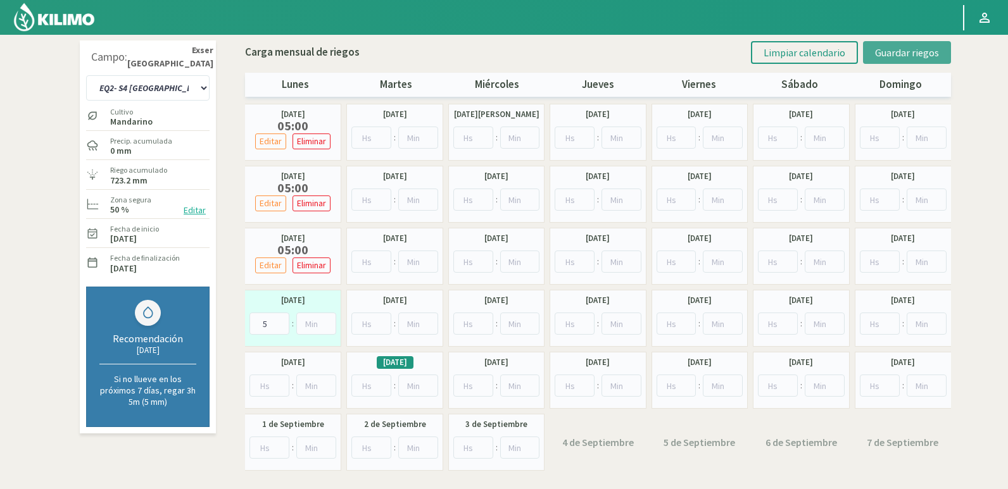
click at [888, 58] on span "Guardar riegos" at bounding box center [907, 52] width 64 height 13
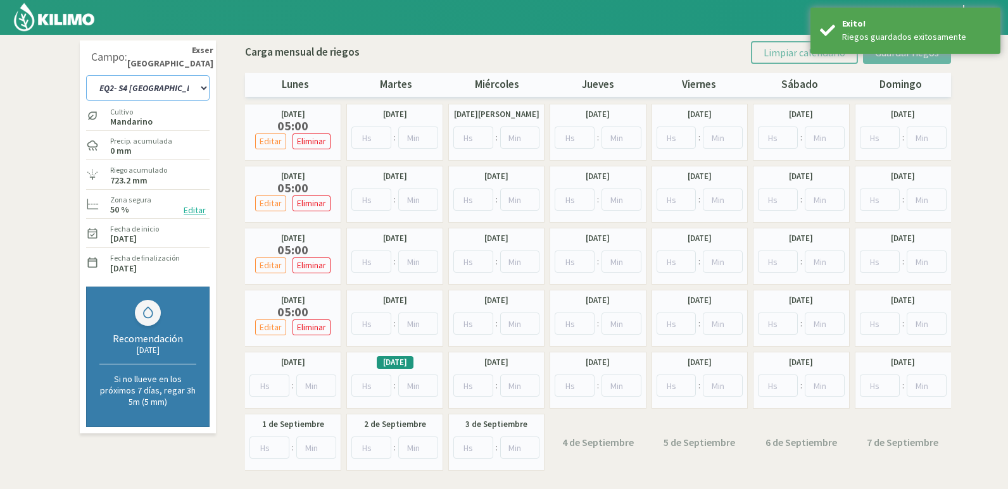
click at [202, 87] on select "EQ1- S1 CASETA COLEGIO EQ1- S1 [GEOGRAPHIC_DATA] EQ1- S1 [GEOGRAPHIC_DATA]- S1 …" at bounding box center [147, 87] width 123 height 25
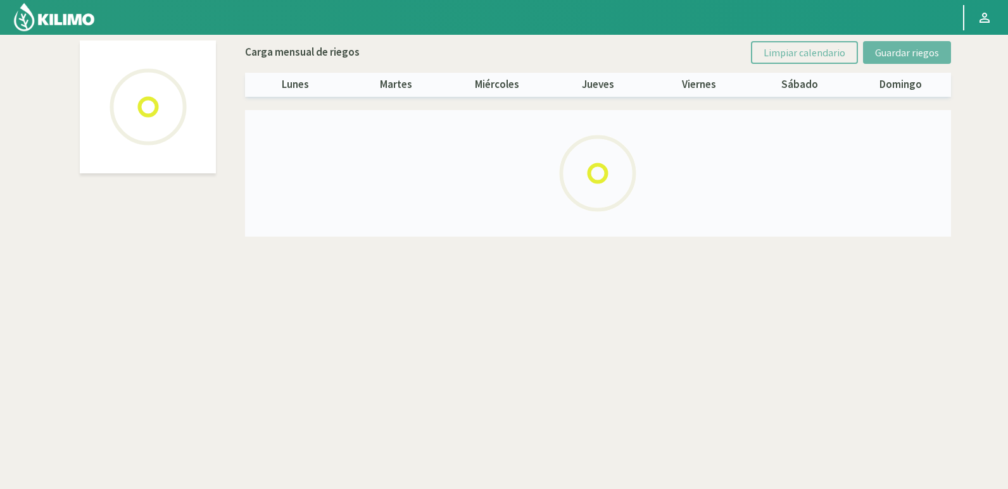
select select "22: Object"
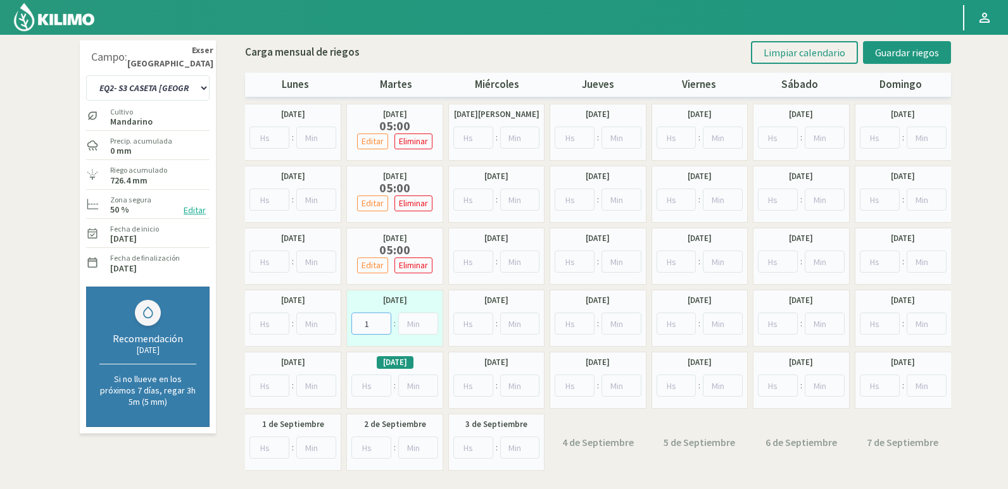
click at [382, 321] on input "1" at bounding box center [371, 324] width 40 height 22
click at [382, 321] on input "2" at bounding box center [371, 324] width 40 height 22
click at [382, 321] on input "3" at bounding box center [371, 324] width 40 height 22
click at [382, 321] on input "4" at bounding box center [371, 324] width 40 height 22
type input "5"
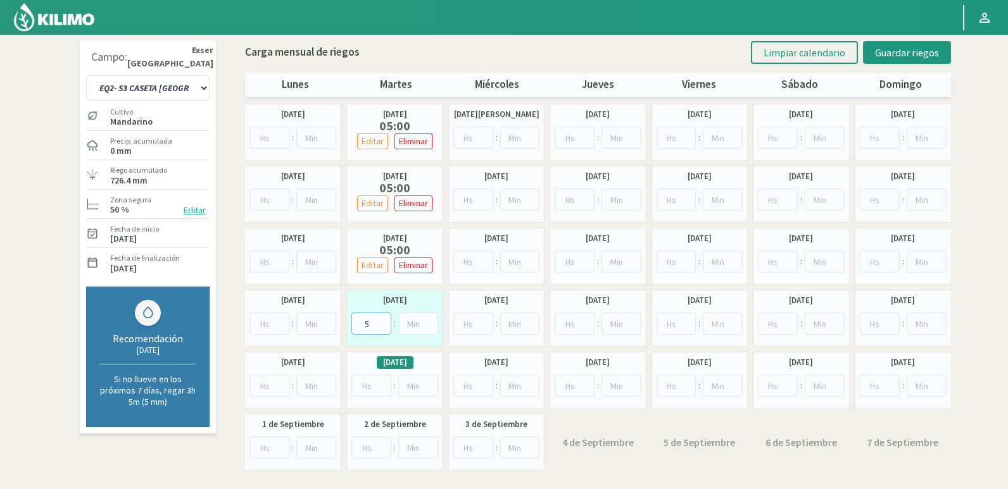
click at [382, 321] on input "5" at bounding box center [371, 324] width 40 height 22
click at [922, 47] on span "Guardar riegos" at bounding box center [907, 52] width 64 height 13
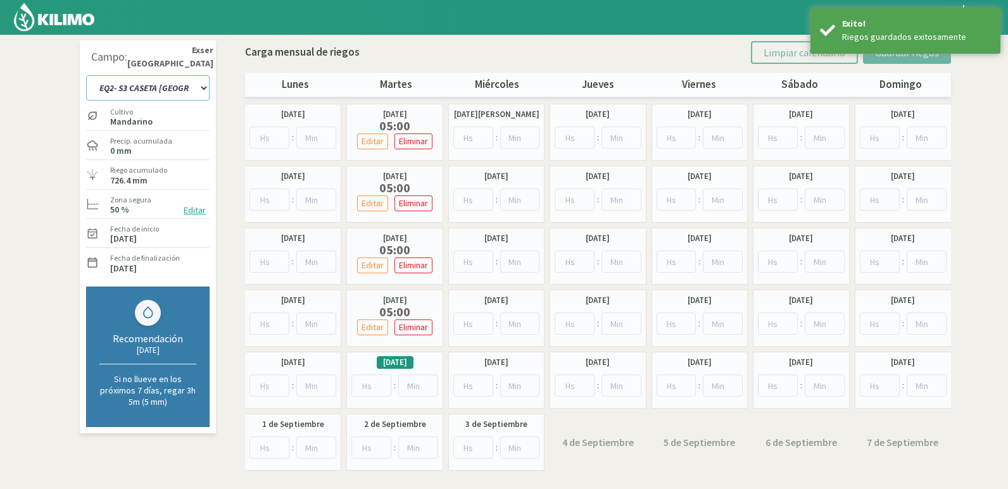
click at [194, 89] on select "EQ1- S1 CASETA COLEGIO EQ1- S1 [GEOGRAPHIC_DATA] EQ1- S1 [GEOGRAPHIC_DATA]- S1 …" at bounding box center [147, 87] width 123 height 25
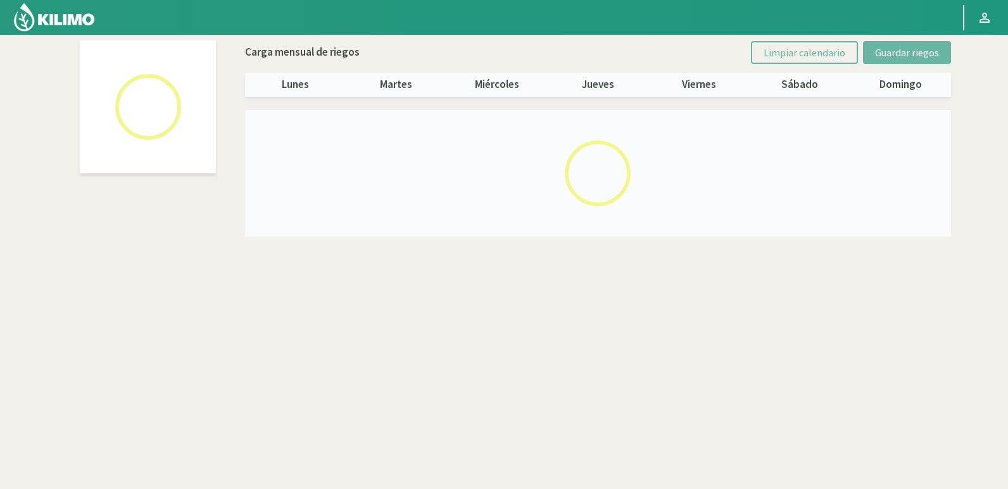
select select "20: Object"
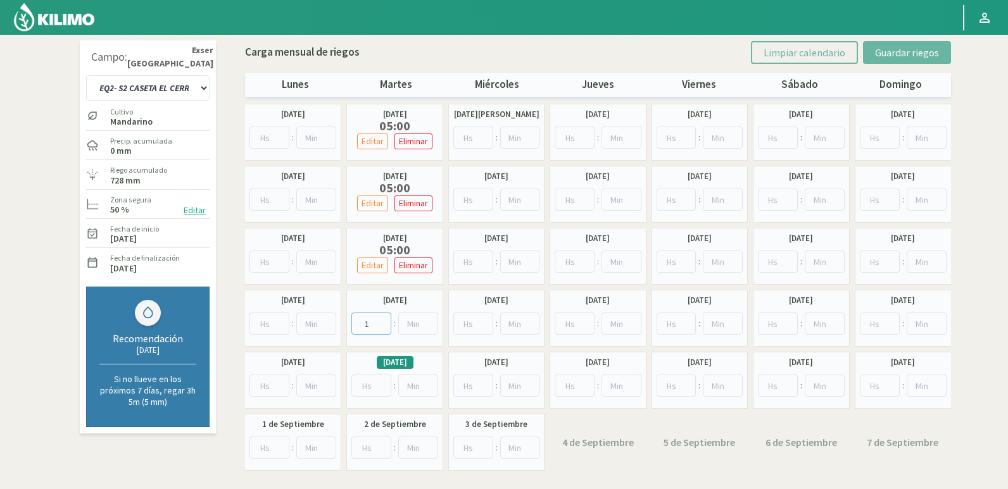
click at [386, 320] on input "1" at bounding box center [371, 324] width 40 height 22
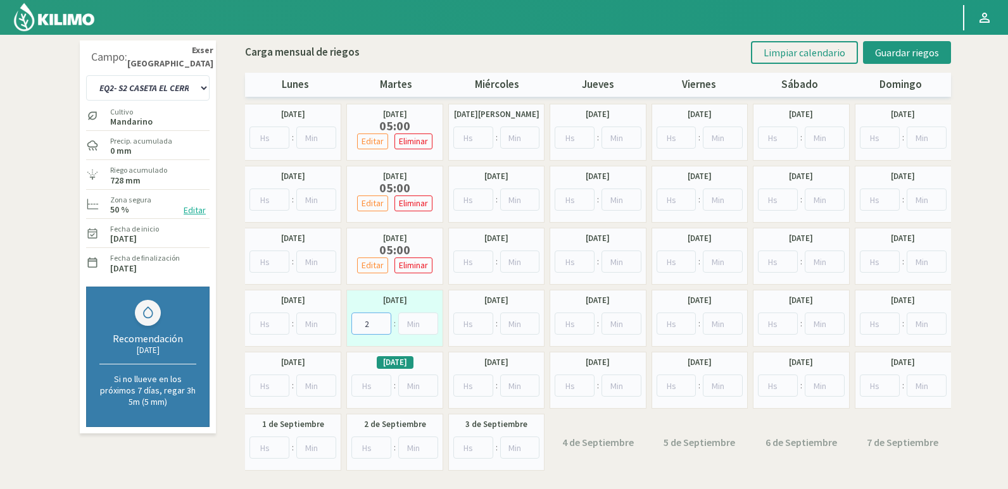
click at [386, 320] on input "2" at bounding box center [371, 324] width 40 height 22
click at [386, 320] on input "3" at bounding box center [371, 324] width 40 height 22
click at [386, 319] on input "4" at bounding box center [371, 324] width 40 height 22
click at [386, 317] on input "4" at bounding box center [371, 324] width 40 height 22
type input "5"
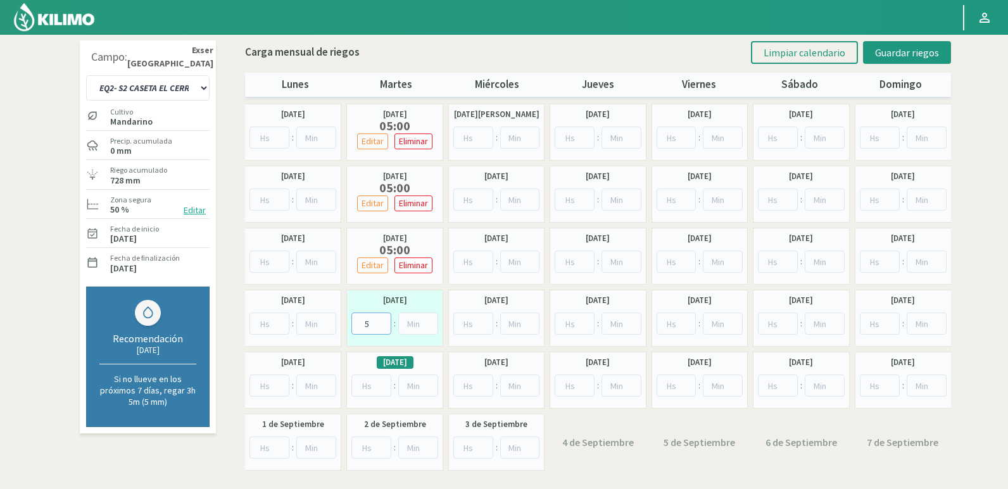
click at [383, 322] on input "5" at bounding box center [371, 324] width 40 height 22
click at [916, 54] on span "Guardar riegos" at bounding box center [907, 52] width 64 height 13
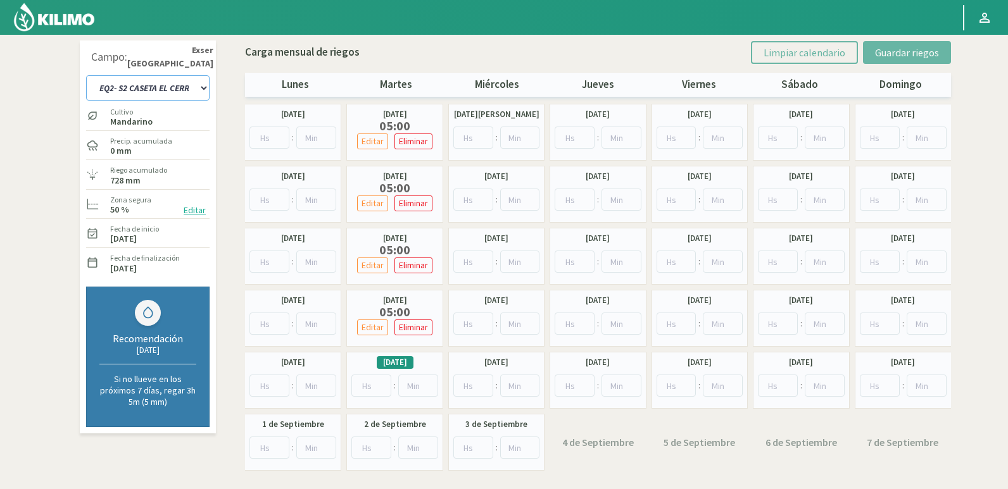
click at [177, 92] on select "EQ1- S1 CASETA COLEGIO EQ1- S1 [GEOGRAPHIC_DATA] EQ1- S1 [GEOGRAPHIC_DATA]- S1 …" at bounding box center [147, 87] width 123 height 25
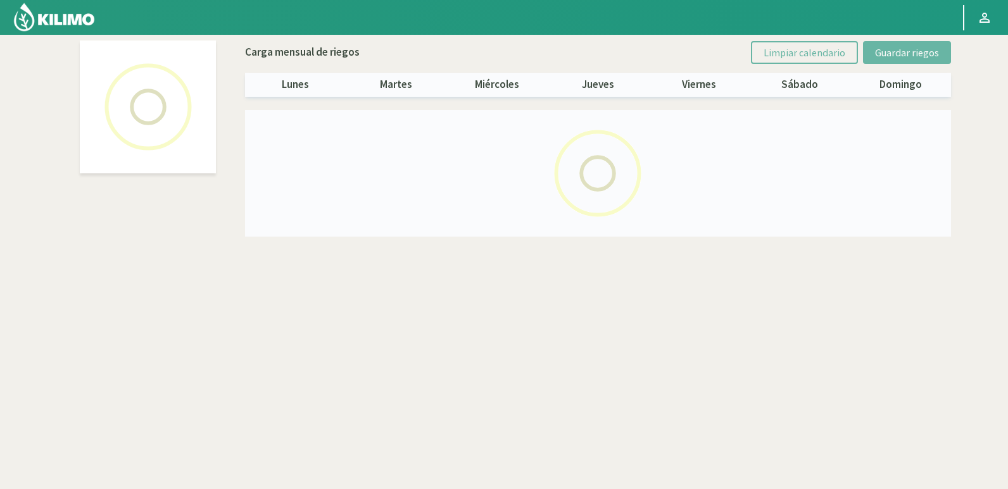
select select "18: Object"
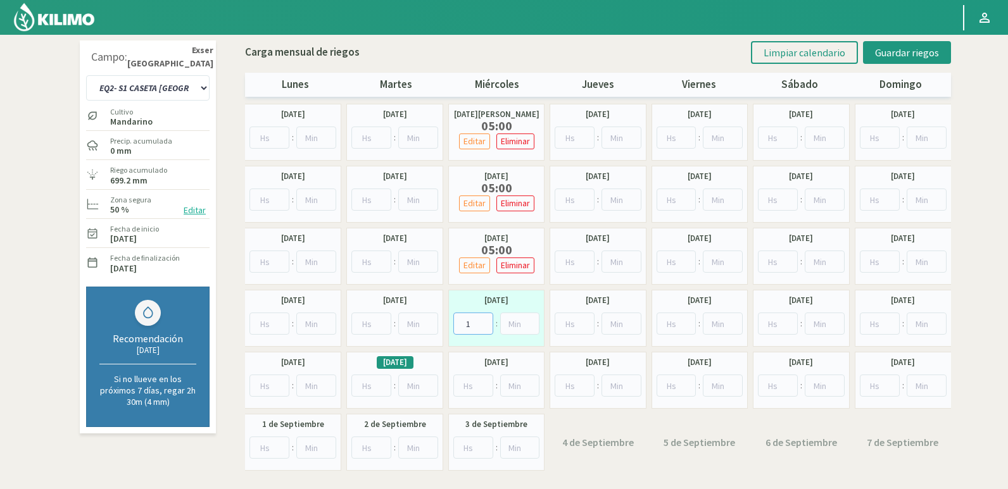
click at [484, 318] on input "1" at bounding box center [473, 324] width 40 height 22
click at [484, 318] on input "2" at bounding box center [473, 324] width 40 height 22
click at [484, 318] on input "3" at bounding box center [473, 324] width 40 height 22
click at [484, 318] on input "4" at bounding box center [473, 324] width 40 height 22
type input "5"
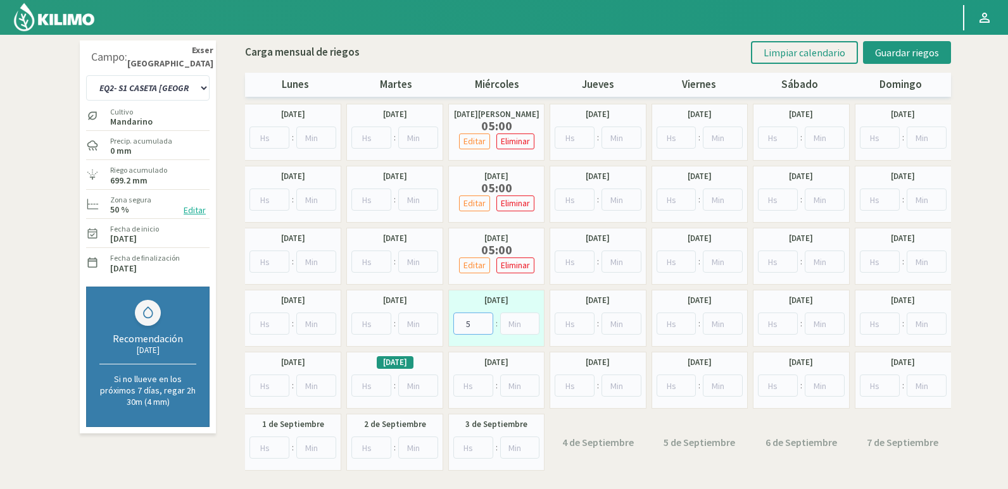
click at [484, 318] on input "5" at bounding box center [473, 324] width 40 height 22
click at [931, 48] on span "Guardar riegos" at bounding box center [907, 52] width 64 height 13
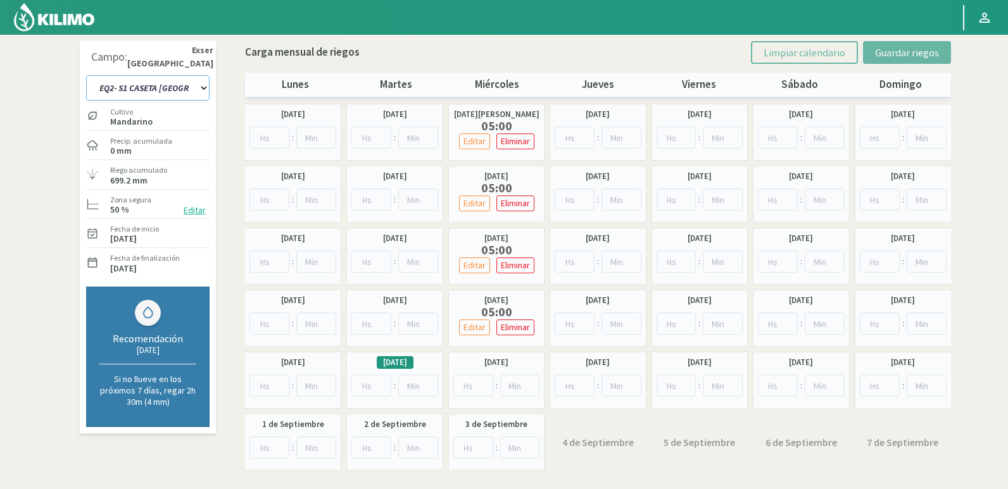
click at [173, 92] on select "EQ1- S1 CASETA COLEGIO EQ1- S1 [GEOGRAPHIC_DATA] EQ1- S1 [GEOGRAPHIC_DATA]- S1 …" at bounding box center [147, 87] width 123 height 25
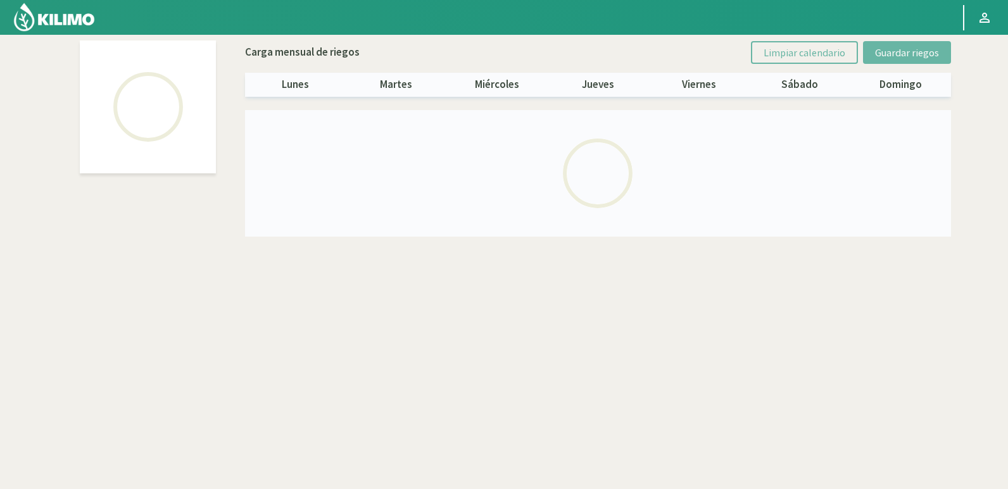
select select "23: Object"
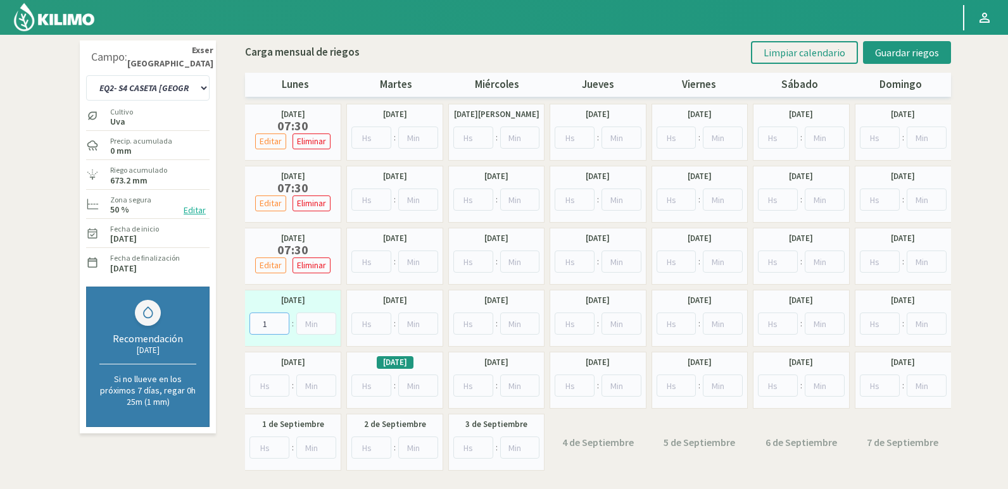
click at [282, 318] on input "1" at bounding box center [269, 324] width 40 height 22
click at [282, 318] on input "2" at bounding box center [269, 324] width 40 height 22
click at [282, 318] on input "3" at bounding box center [269, 324] width 40 height 22
click at [282, 318] on input "4" at bounding box center [269, 324] width 40 height 22
click at [282, 318] on input "5" at bounding box center [269, 324] width 40 height 22
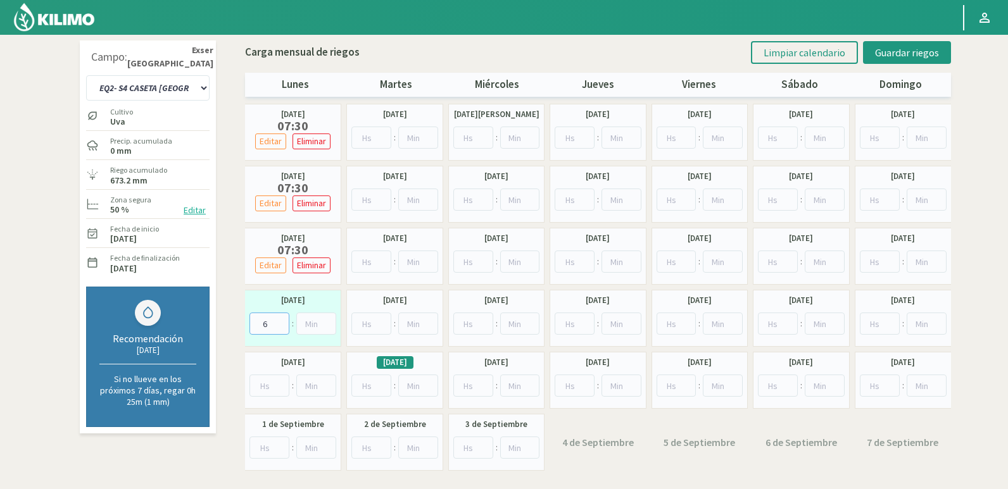
click at [282, 318] on input "6" at bounding box center [269, 324] width 40 height 22
type input "7"
click at [282, 318] on input "7" at bounding box center [269, 324] width 40 height 22
click at [325, 321] on input "23" at bounding box center [316, 324] width 40 height 22
click at [325, 321] on input "24" at bounding box center [316, 324] width 40 height 22
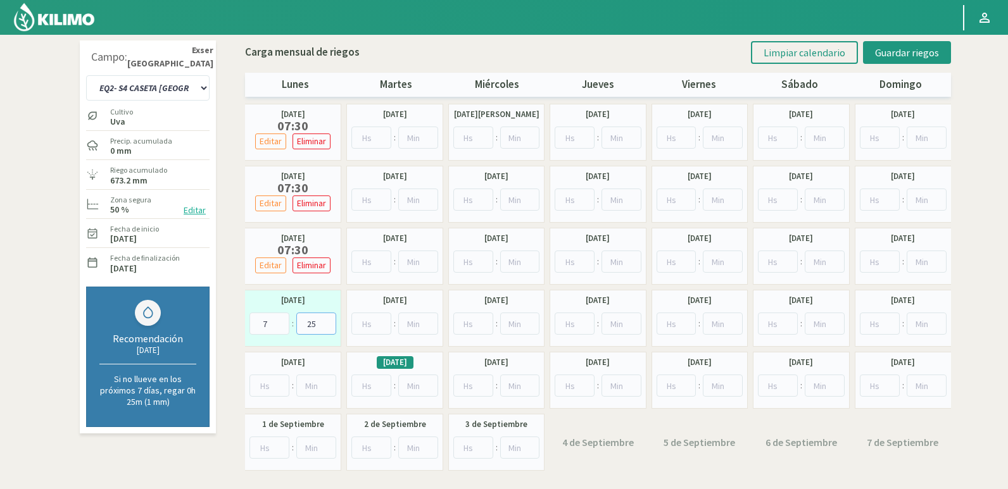
click at [325, 321] on input "25" at bounding box center [316, 324] width 40 height 22
click at [325, 321] on input "26" at bounding box center [316, 324] width 40 height 22
click at [325, 321] on input "27" at bounding box center [316, 324] width 40 height 22
click at [325, 321] on input "28" at bounding box center [316, 324] width 40 height 22
click at [325, 321] on input "29" at bounding box center [316, 324] width 40 height 22
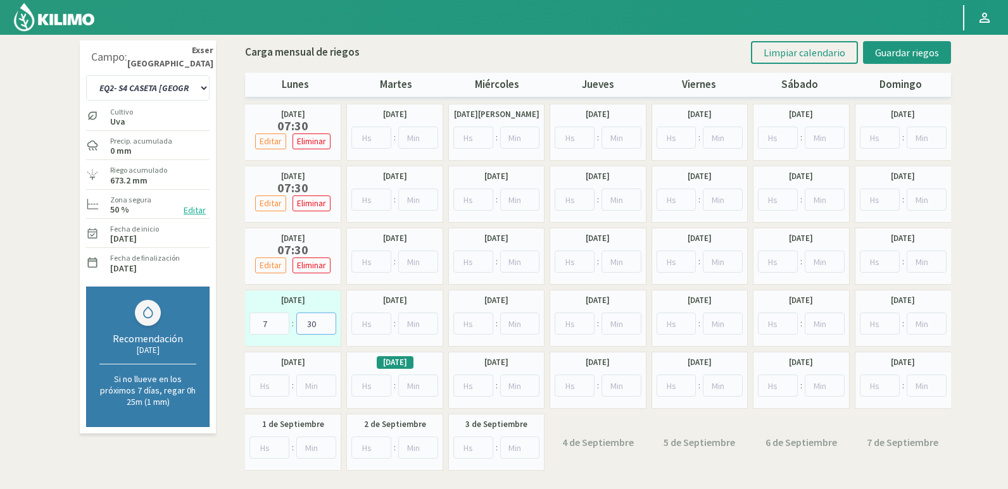
type input "30"
click at [325, 321] on input "30" at bounding box center [316, 324] width 40 height 22
click at [882, 52] on span "Guardar riegos" at bounding box center [907, 52] width 64 height 13
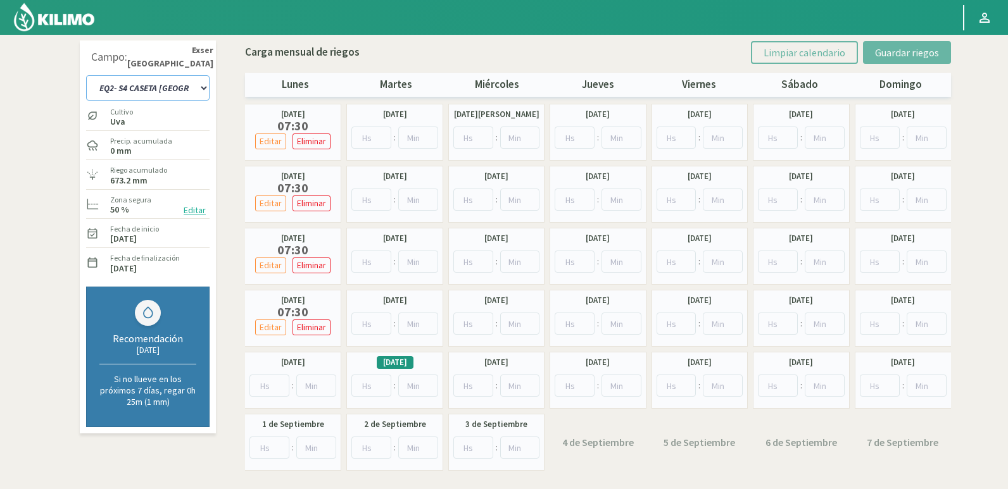
click at [190, 86] on select "EQ1- S1 CASETA COLEGIO EQ1- S1 [GEOGRAPHIC_DATA] EQ1- S1 [GEOGRAPHIC_DATA]- S1 …" at bounding box center [147, 87] width 123 height 25
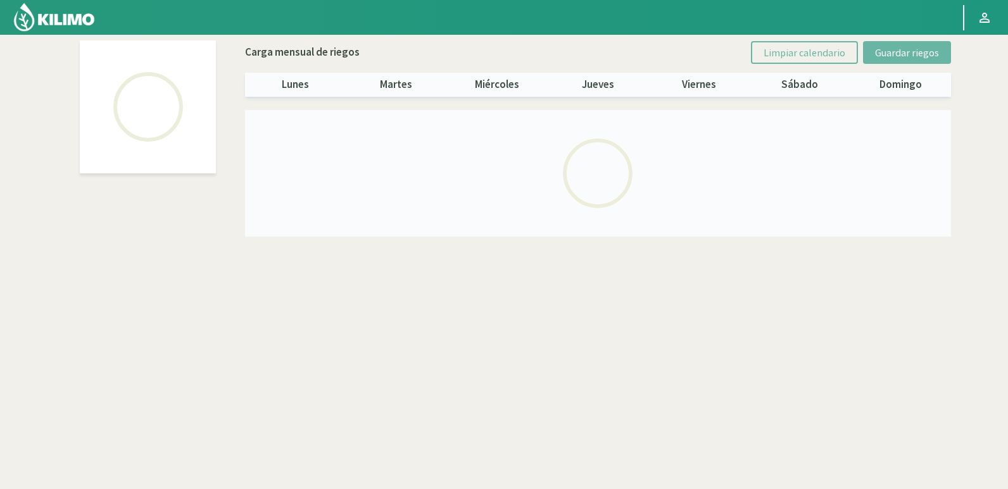
select select "4: Object"
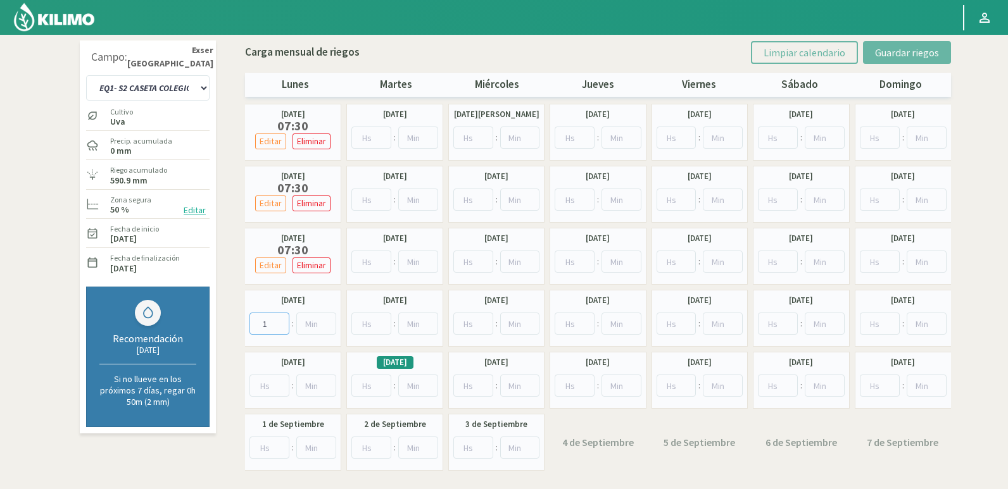
click at [283, 318] on input "1" at bounding box center [269, 324] width 40 height 22
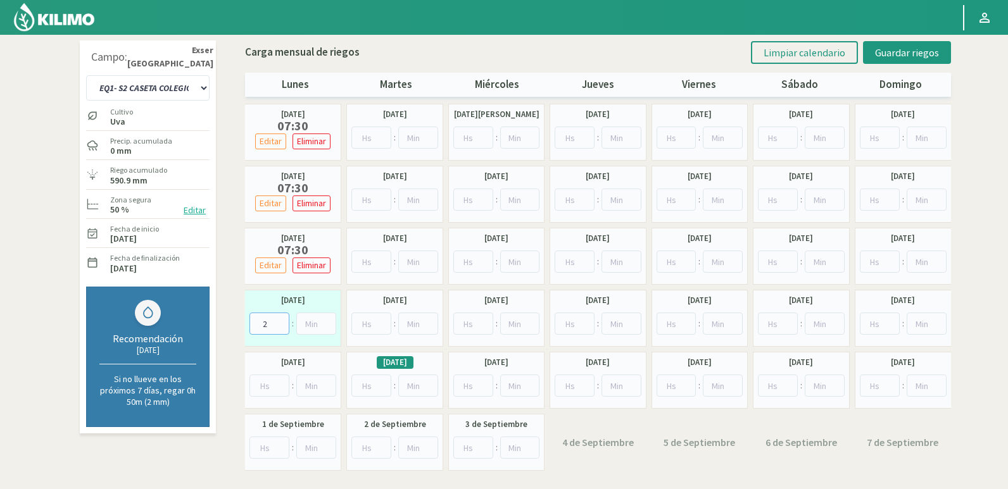
click at [283, 318] on input "2" at bounding box center [269, 324] width 40 height 22
click at [283, 318] on input "3" at bounding box center [269, 324] width 40 height 22
click at [283, 318] on input "4" at bounding box center [269, 324] width 40 height 22
click at [283, 318] on input "5" at bounding box center [269, 324] width 40 height 22
click at [284, 318] on input "6" at bounding box center [269, 324] width 40 height 22
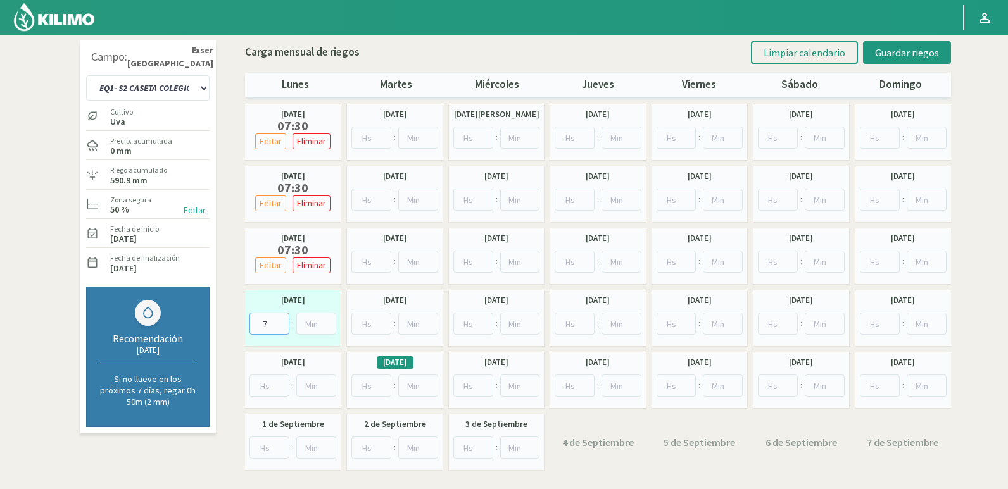
type input "7"
click at [284, 318] on input "7" at bounding box center [269, 324] width 40 height 22
click at [327, 320] on input "23" at bounding box center [316, 324] width 40 height 22
click at [327, 320] on input "24" at bounding box center [316, 324] width 40 height 22
click at [327, 320] on input "25" at bounding box center [316, 324] width 40 height 22
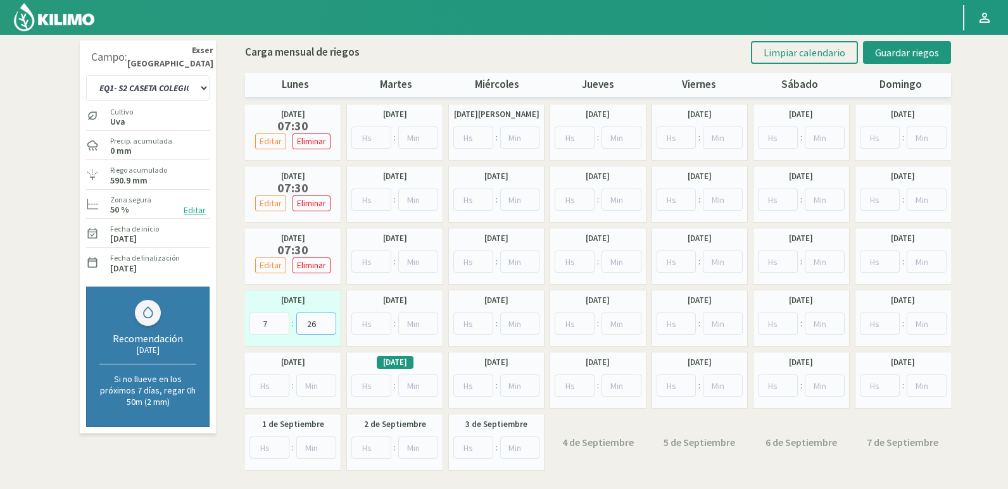
click at [327, 320] on input "26" at bounding box center [316, 324] width 40 height 22
click at [327, 320] on input "27" at bounding box center [316, 324] width 40 height 22
click at [327, 320] on input "28" at bounding box center [316, 324] width 40 height 22
click at [327, 320] on input "29" at bounding box center [316, 324] width 40 height 22
type input "30"
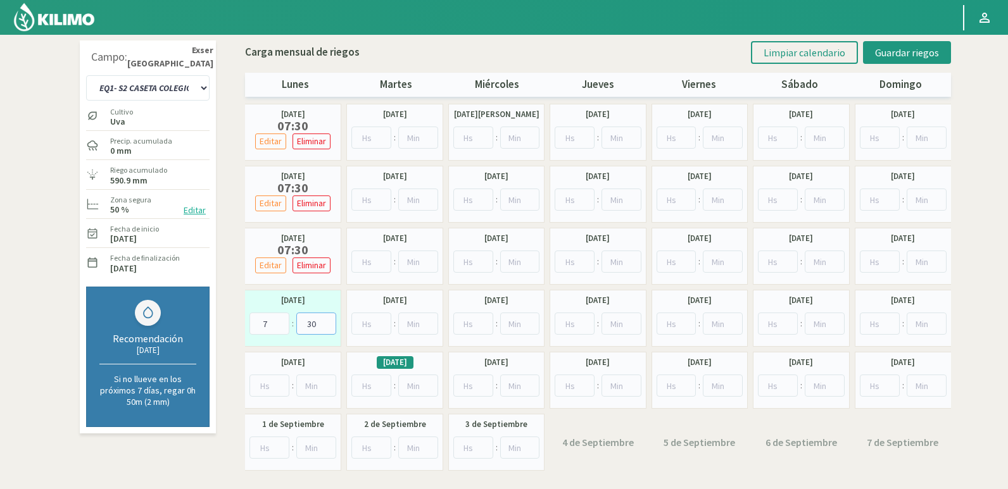
click at [327, 320] on input "30" at bounding box center [316, 324] width 40 height 22
click at [890, 52] on span "Guardar riegos" at bounding box center [907, 52] width 64 height 13
